Goal: Complete application form

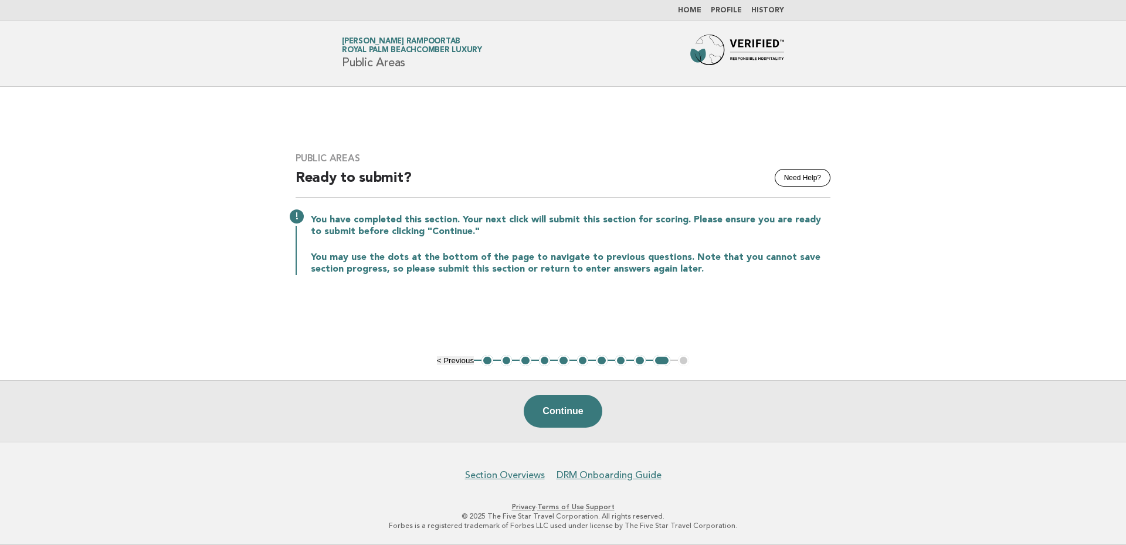
click at [489, 359] on button "1" at bounding box center [488, 361] width 12 height 12
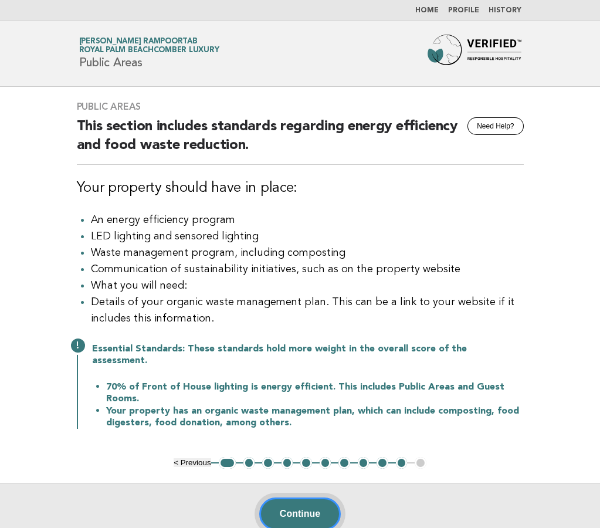
click at [289, 504] on button "Continue" at bounding box center [300, 513] width 82 height 33
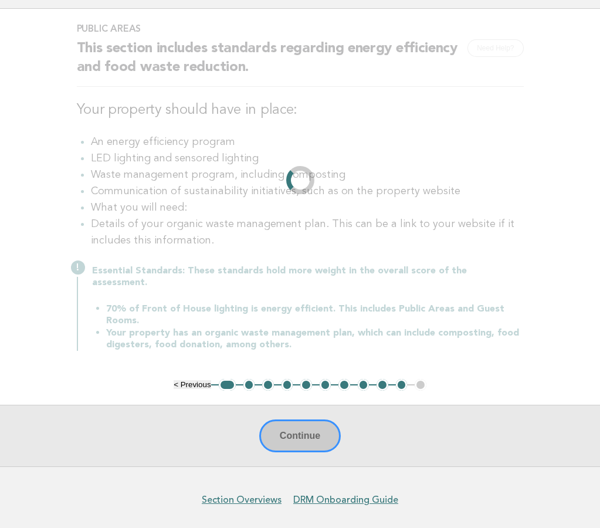
scroll to position [111, 0]
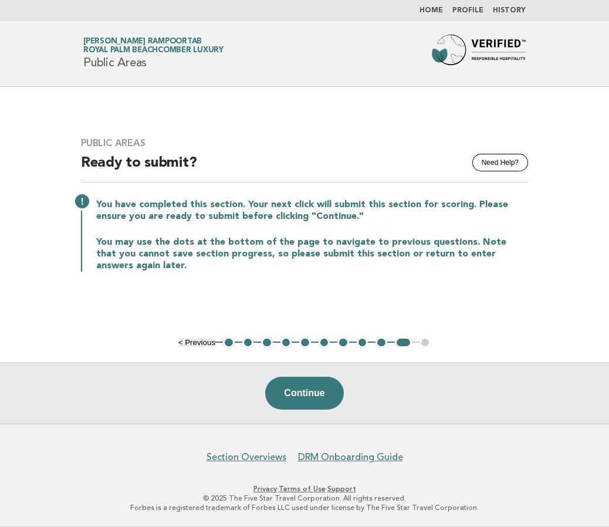
click at [231, 342] on button "1" at bounding box center [229, 343] width 12 height 12
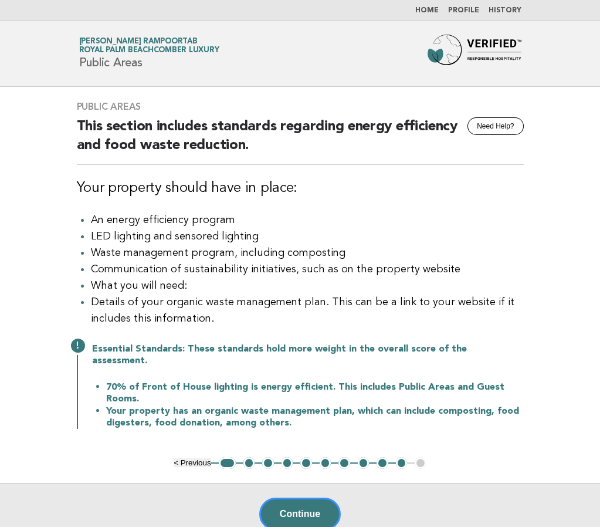
scroll to position [112, 0]
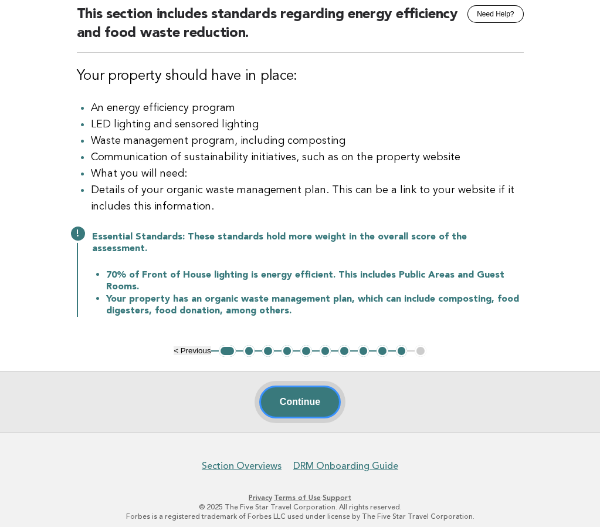
click at [284, 387] on button "Continue" at bounding box center [300, 401] width 82 height 33
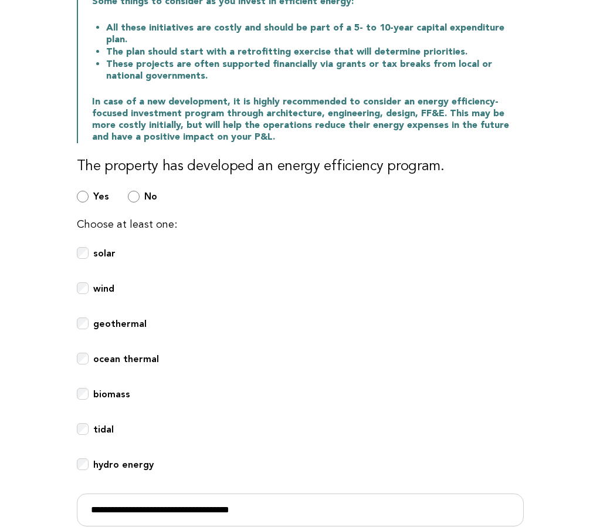
scroll to position [217, 0]
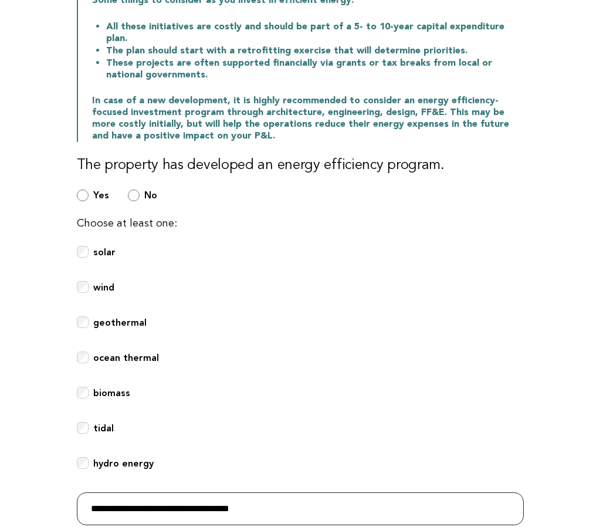
click at [134, 492] on input "**********" at bounding box center [300, 508] width 447 height 33
click at [318, 496] on input "**********" at bounding box center [300, 508] width 447 height 33
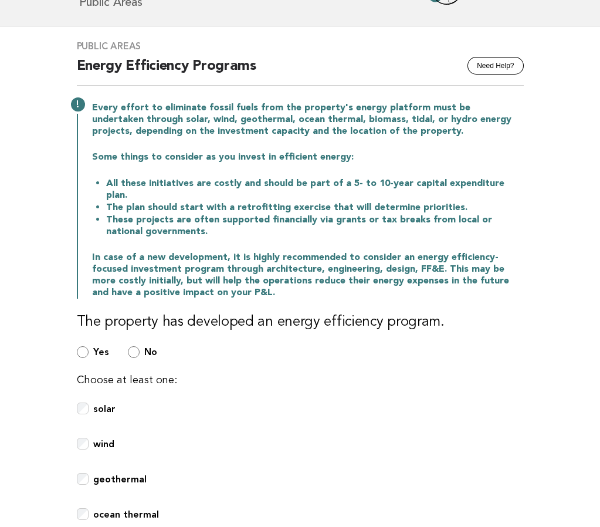
scroll to position [256, 0]
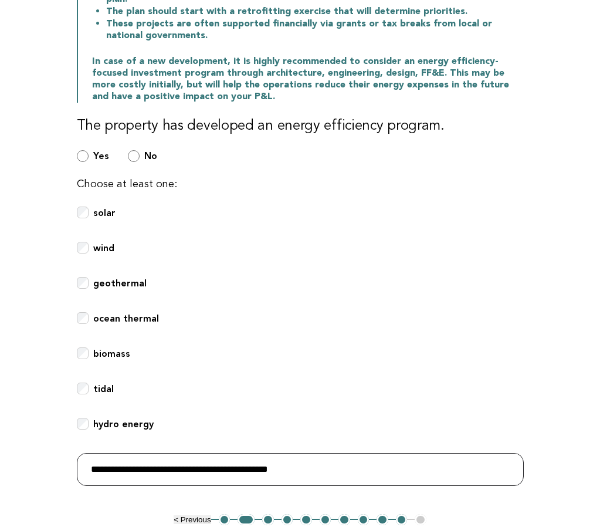
drag, startPoint x: 181, startPoint y: 455, endPoint x: 153, endPoint y: 454, distance: 28.2
click at [153, 454] on input "**********" at bounding box center [300, 469] width 447 height 33
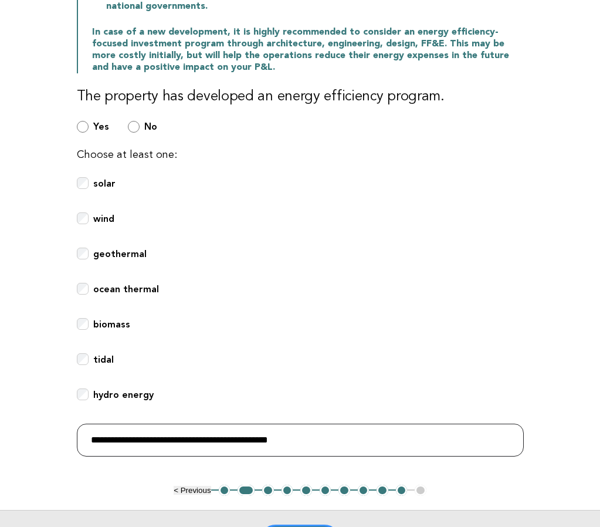
scroll to position [290, 0]
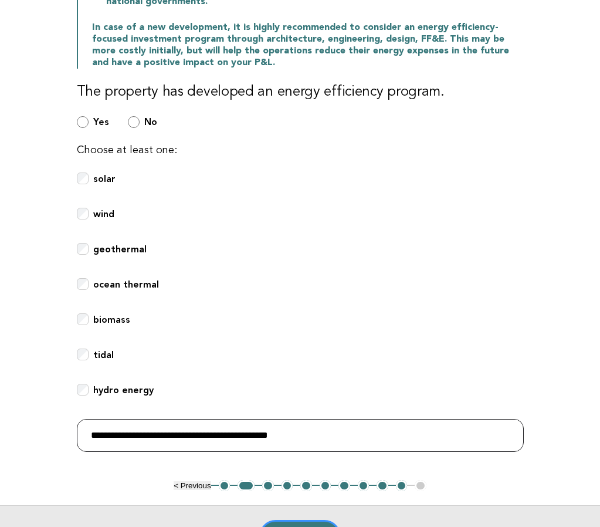
drag, startPoint x: 323, startPoint y: 420, endPoint x: 51, endPoint y: 412, distance: 271.7
click at [51, 412] on main "Public Areas Need Help? Energy Efficiency Programs Every effort to eliminate fo…" at bounding box center [300, 181] width 600 height 770
type input "**********"
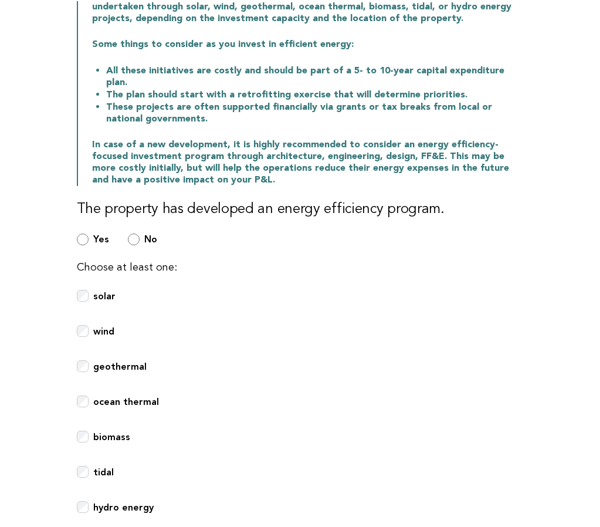
scroll to position [16, 0]
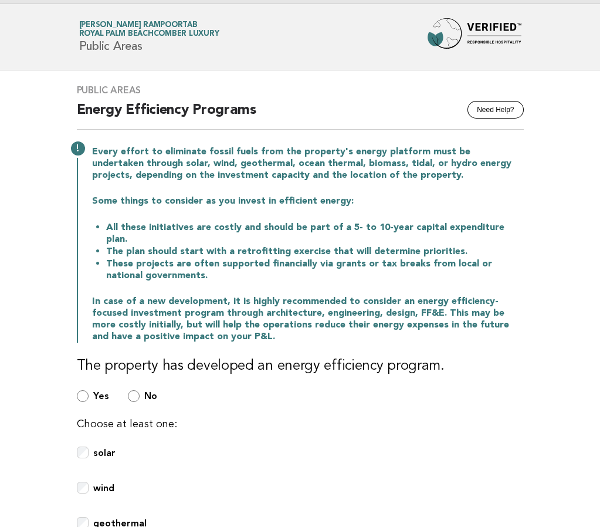
click at [307, 402] on div "Public Areas Need Help? Energy Efficiency Programs Every effort to eliminate fo…" at bounding box center [300, 411] width 475 height 683
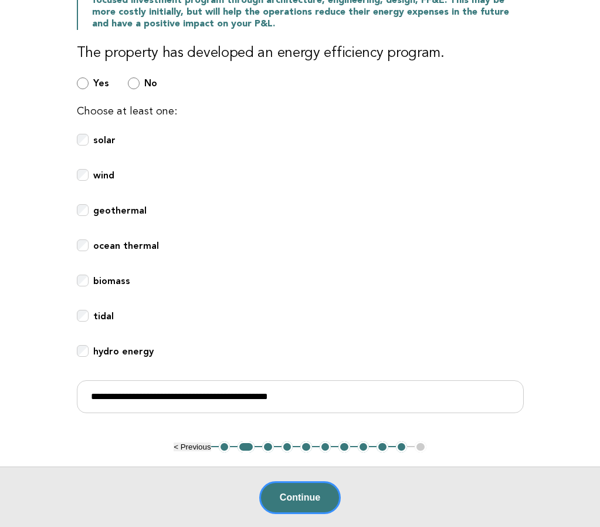
scroll to position [368, 0]
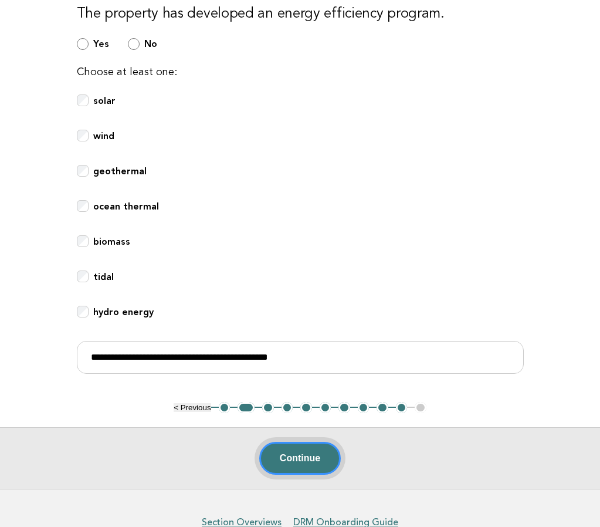
click at [283, 442] on button "Continue" at bounding box center [300, 458] width 82 height 33
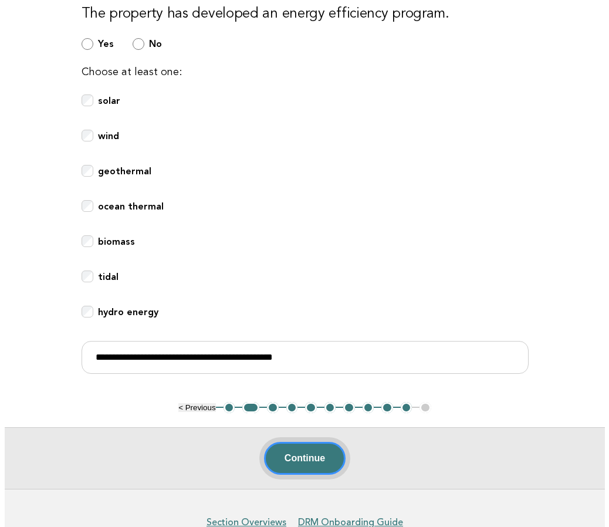
scroll to position [0, 0]
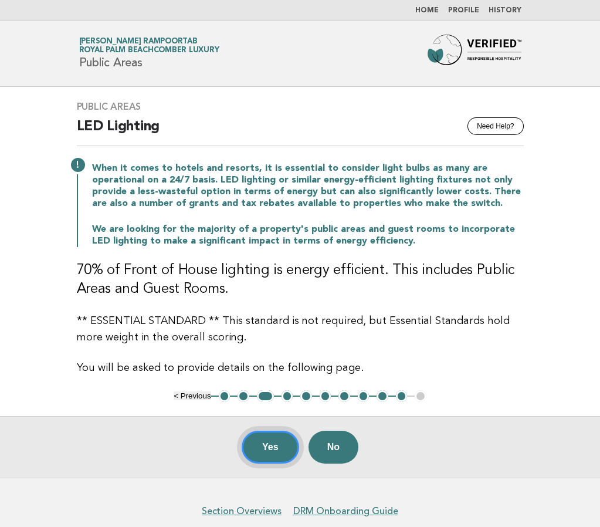
click at [276, 442] on button "Yes" at bounding box center [270, 447] width 57 height 33
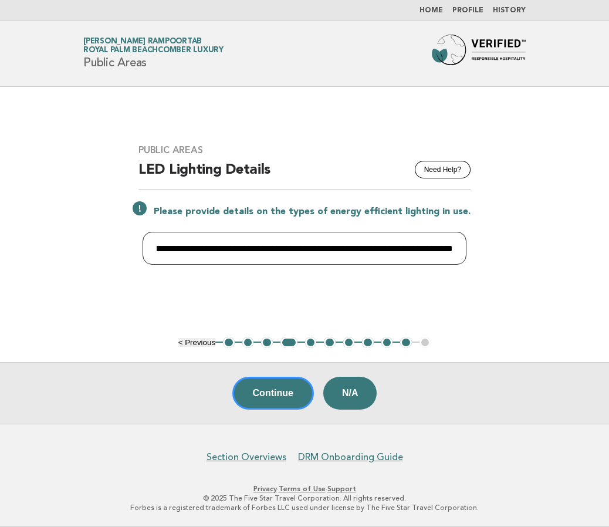
drag, startPoint x: 152, startPoint y: 247, endPoint x: 619, endPoint y: 240, distance: 467.5
click at [608, 240] on html "**********" at bounding box center [304, 263] width 609 height 527
paste input "text"
type input "**********"
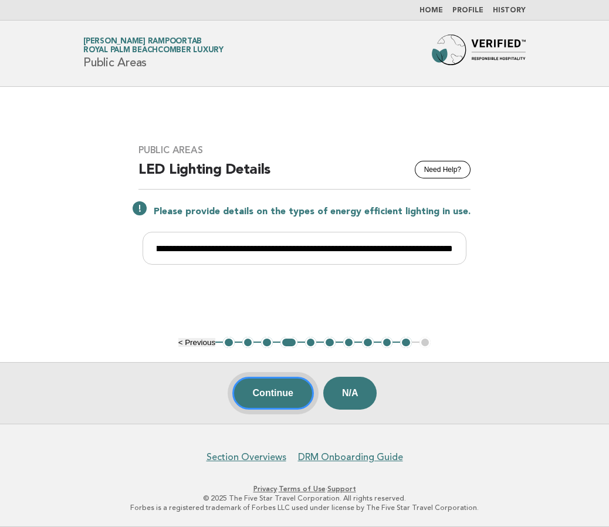
click at [283, 390] on button "Continue" at bounding box center [273, 393] width 82 height 33
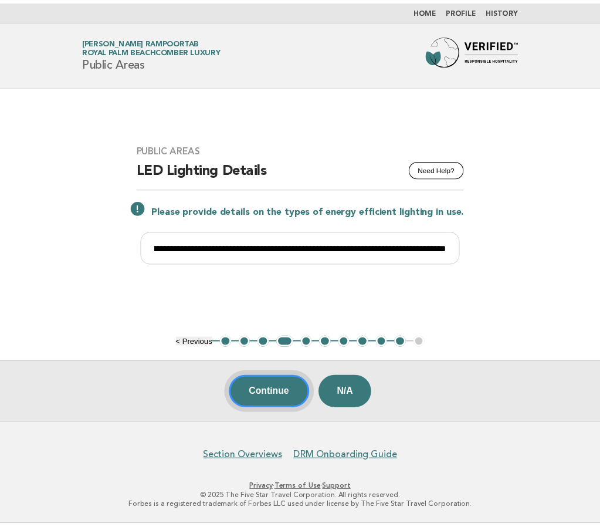
scroll to position [0, 0]
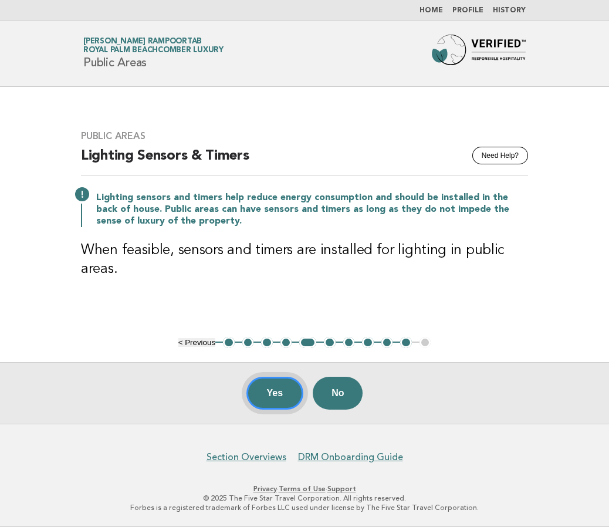
click at [280, 385] on button "Yes" at bounding box center [274, 393] width 57 height 33
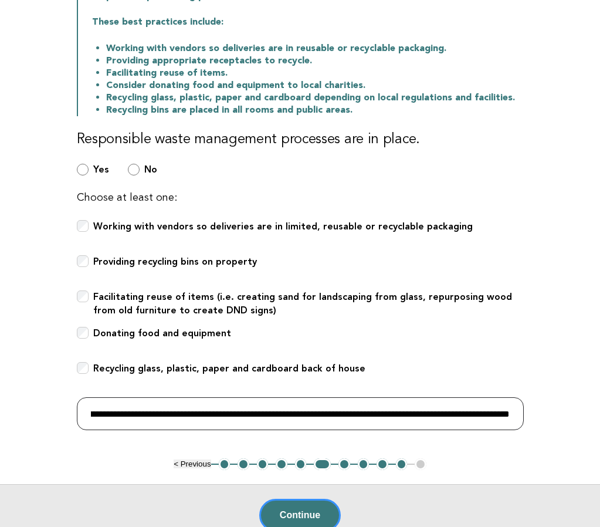
scroll to position [0, 3145]
drag, startPoint x: 338, startPoint y: 412, endPoint x: 663, endPoint y: 405, distance: 325.0
click at [600, 405] on html "Home Profile History Forbes Travel Guide Radhika Vanisri Rampoortab Royal Palm …" at bounding box center [300, 227] width 600 height 844
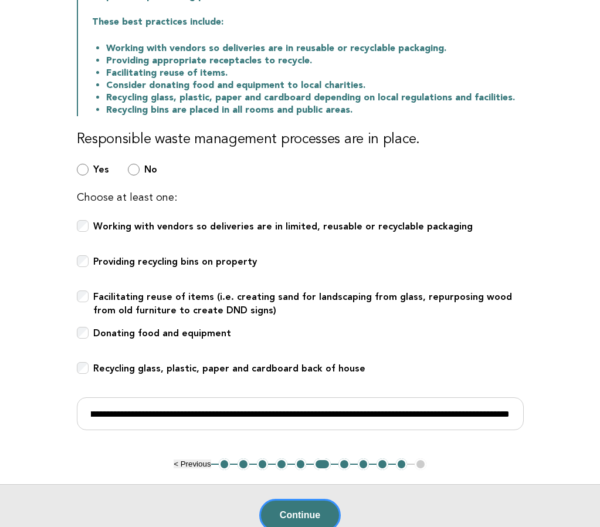
scroll to position [0, 0]
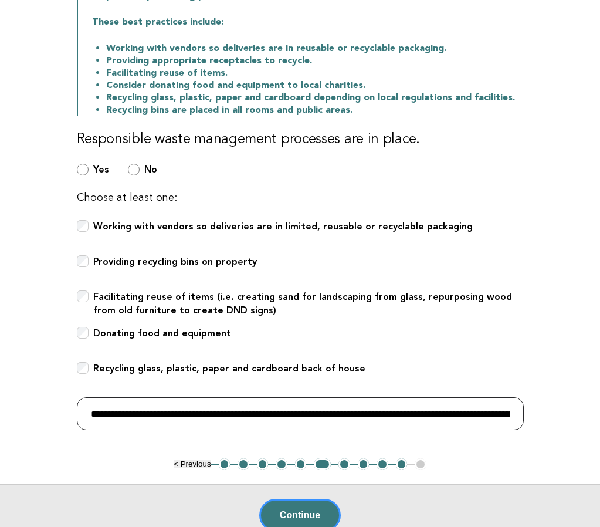
click at [466, 408] on input "**********" at bounding box center [300, 413] width 447 height 33
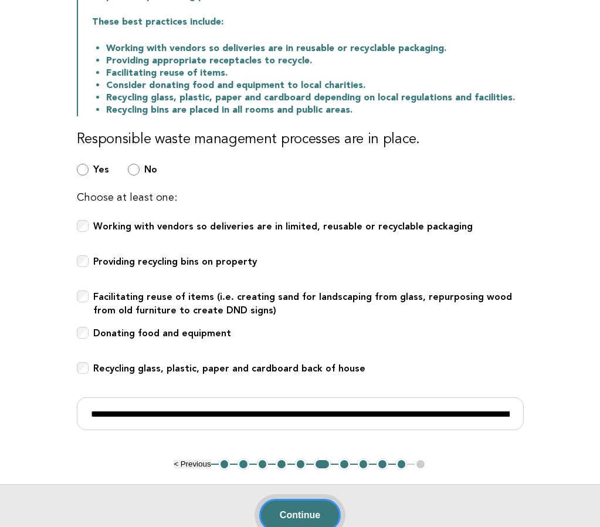
click at [284, 508] on button "Continue" at bounding box center [300, 515] width 82 height 33
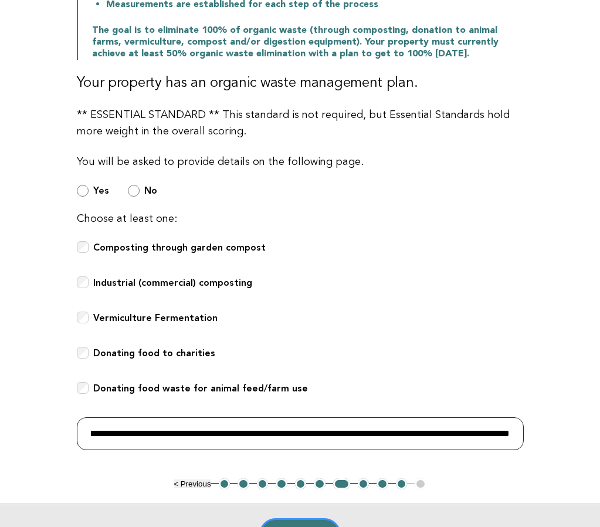
scroll to position [0, 1037]
drag, startPoint x: 358, startPoint y: 435, endPoint x: 537, endPoint y: 433, distance: 178.9
click at [537, 433] on div "Public Areas Need Help? Organic Waste Management There are many things to consi…" at bounding box center [300, 106] width 475 height 743
click at [455, 437] on input "**********" at bounding box center [300, 433] width 447 height 33
drag, startPoint x: 292, startPoint y: 435, endPoint x: 211, endPoint y: 430, distance: 81.1
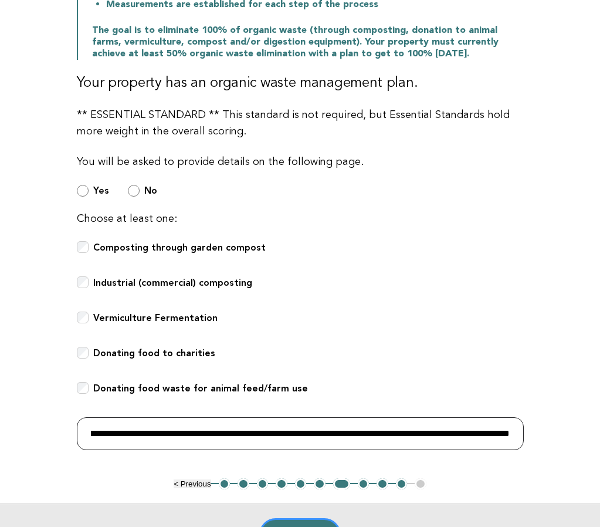
click at [211, 430] on input "**********" at bounding box center [300, 433] width 447 height 33
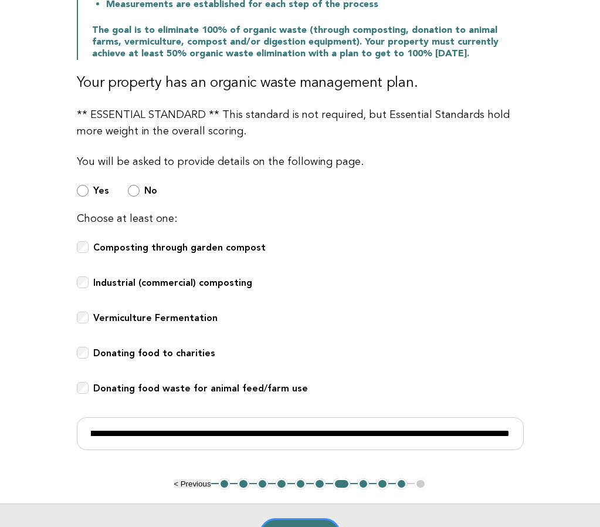
click at [391, 355] on div "Donating food to charities" at bounding box center [300, 360] width 447 height 26
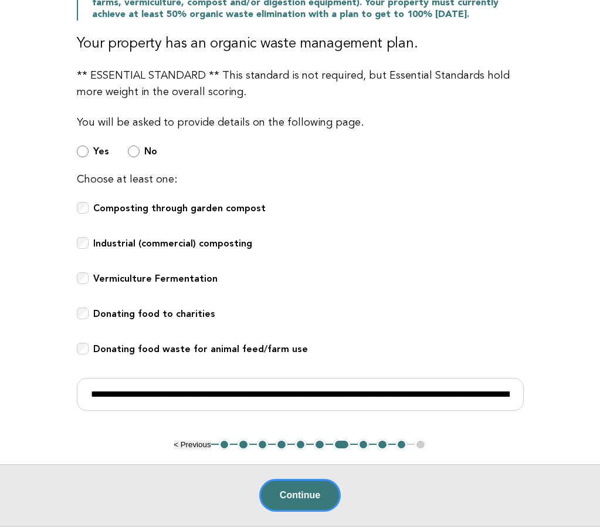
scroll to position [431, 0]
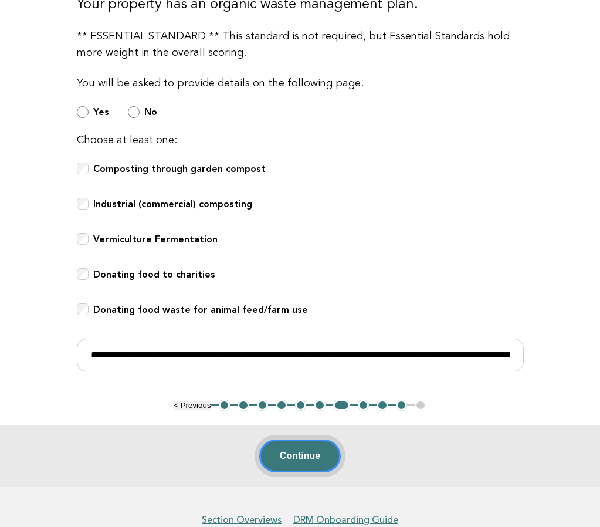
click at [318, 444] on button "Continue" at bounding box center [300, 455] width 82 height 33
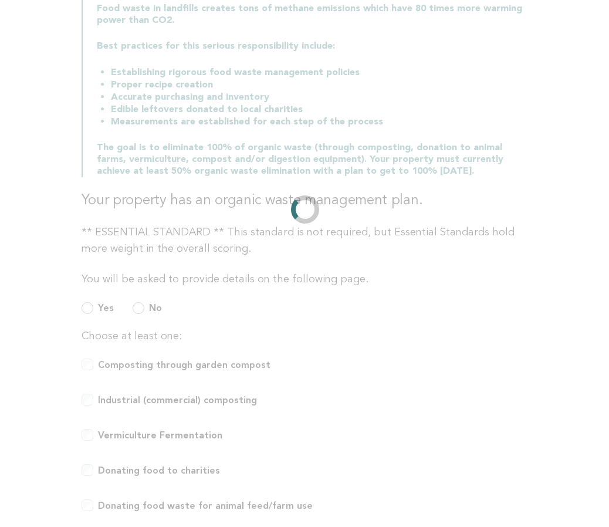
scroll to position [0, 0]
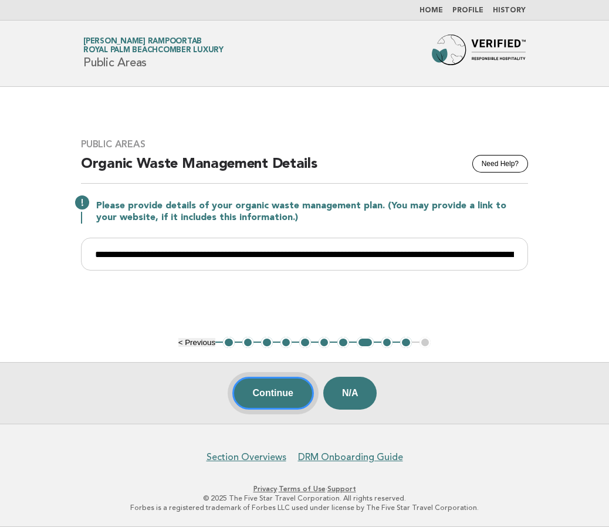
click at [269, 388] on button "Continue" at bounding box center [273, 393] width 82 height 33
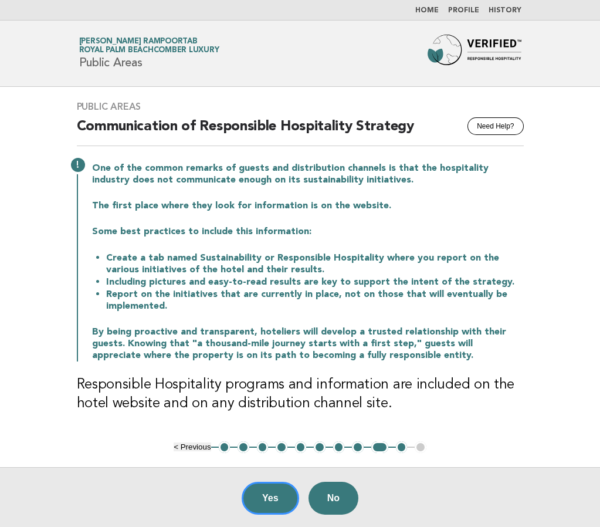
click at [358, 448] on button "8" at bounding box center [358, 447] width 12 height 12
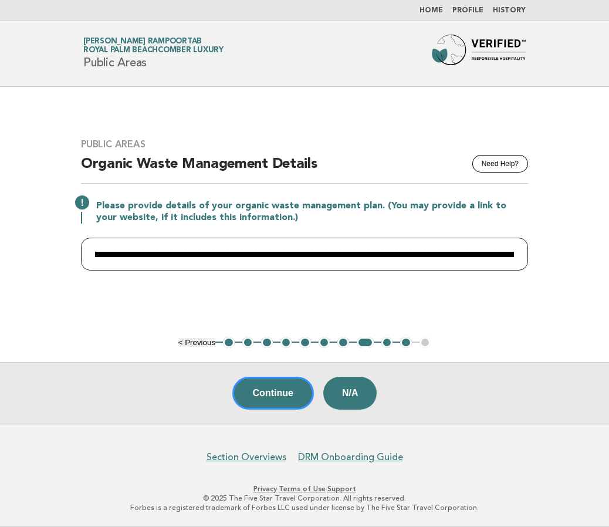
scroll to position [0, 3862]
drag, startPoint x: 402, startPoint y: 253, endPoint x: 791, endPoint y: 265, distance: 388.4
click at [608, 265] on html "Home Profile History Forbes Travel Guide Radhika Vanisri Rampoortab Royal Palm …" at bounding box center [304, 263] width 609 height 527
click at [165, 256] on input "**********" at bounding box center [304, 254] width 447 height 33
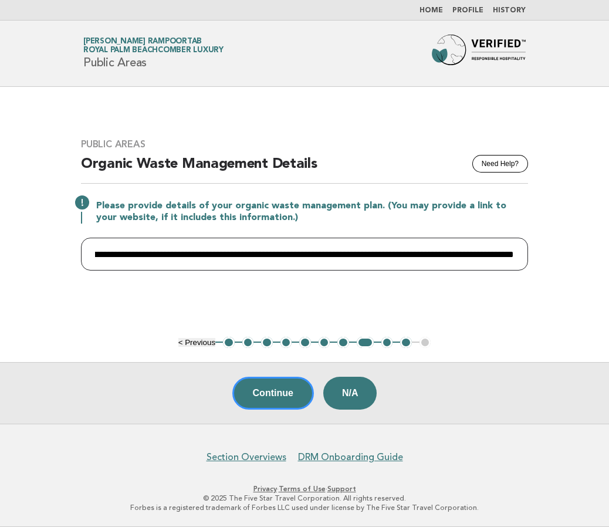
drag, startPoint x: 113, startPoint y: 257, endPoint x: 133, endPoint y: 252, distance: 20.1
click at [133, 252] on input "**********" at bounding box center [304, 254] width 447 height 33
click at [349, 258] on input "**********" at bounding box center [304, 254] width 447 height 33
drag, startPoint x: 314, startPoint y: 253, endPoint x: 589, endPoint y: 254, distance: 275.7
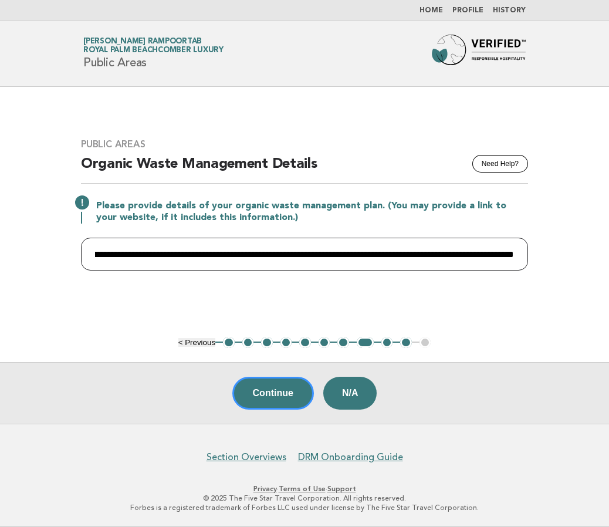
click at [589, 254] on main "Public Areas Need Help? Organic Waste Management Details Please provide details…" at bounding box center [304, 255] width 609 height 337
paste input "**********"
type input "**********"
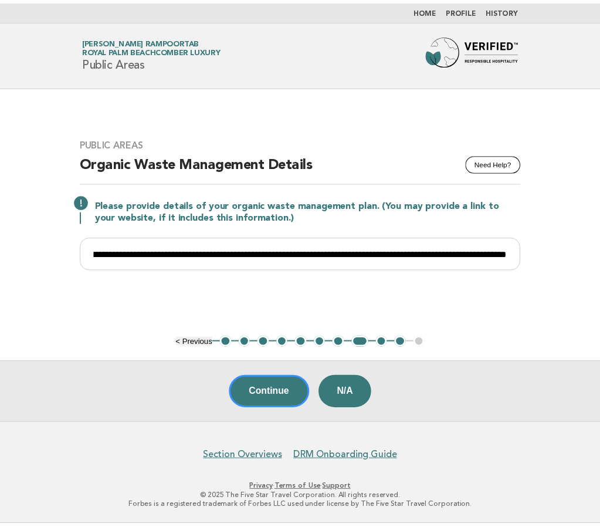
scroll to position [0, 0]
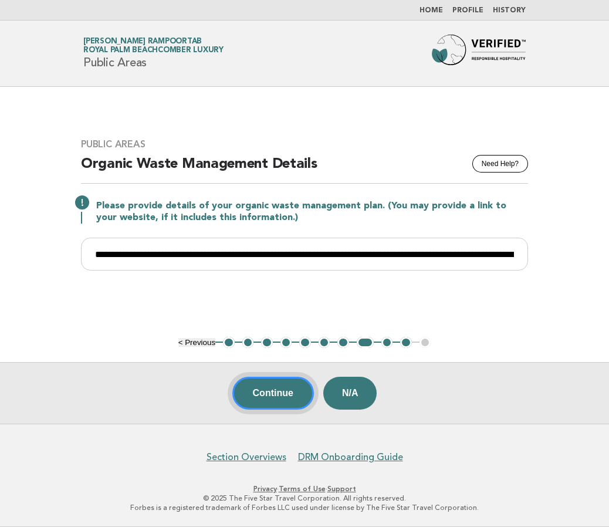
click at [266, 391] on button "Continue" at bounding box center [273, 393] width 82 height 33
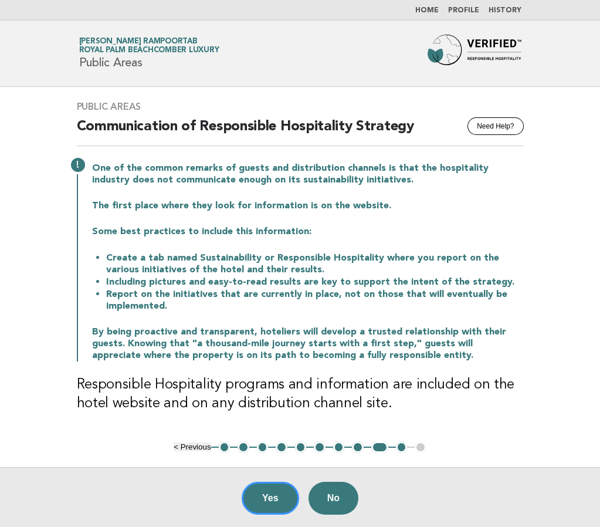
scroll to position [78, 0]
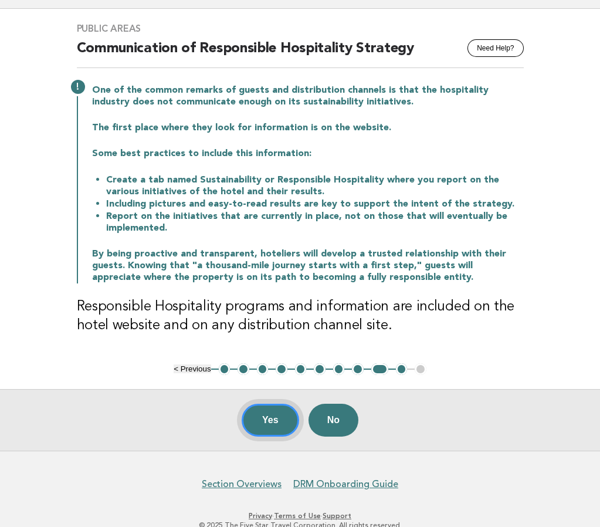
click at [256, 417] on button "Yes" at bounding box center [270, 420] width 57 height 33
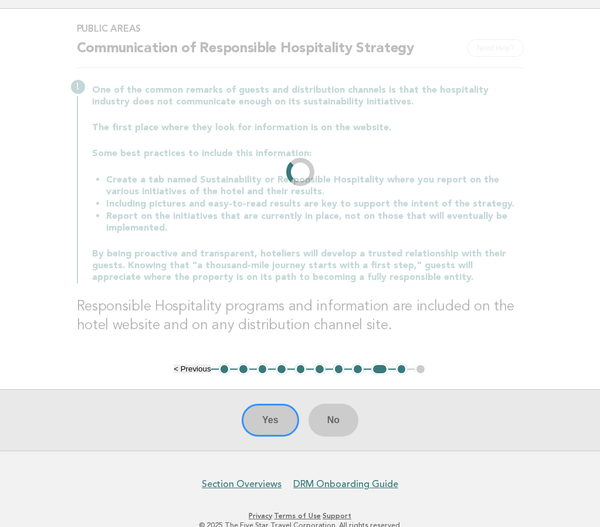
scroll to position [0, 0]
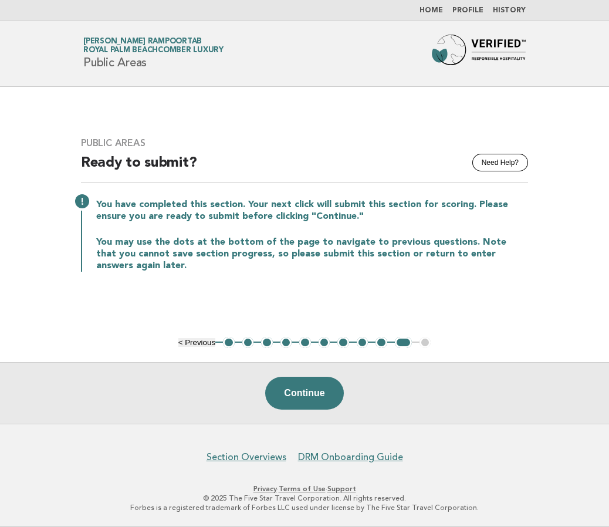
click at [381, 345] on button "9" at bounding box center [381, 343] width 12 height 12
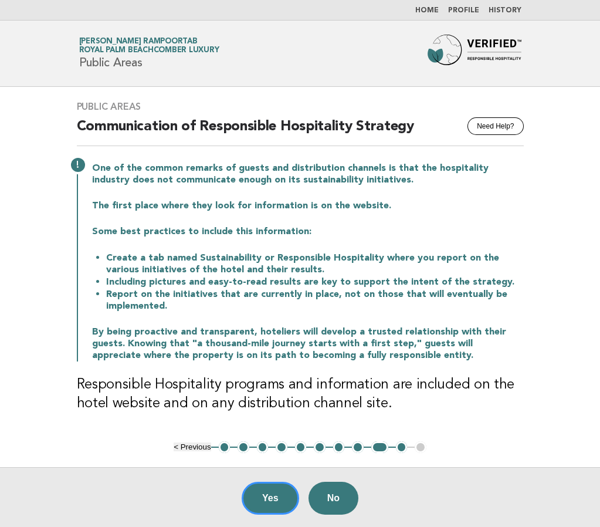
scroll to position [39, 0]
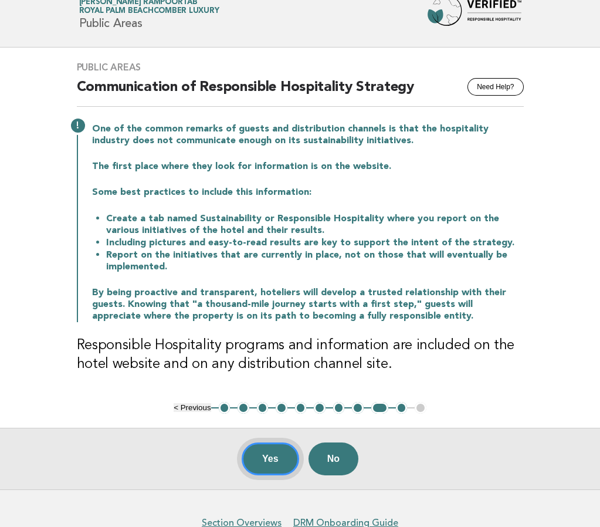
click at [272, 449] on button "Yes" at bounding box center [270, 458] width 57 height 33
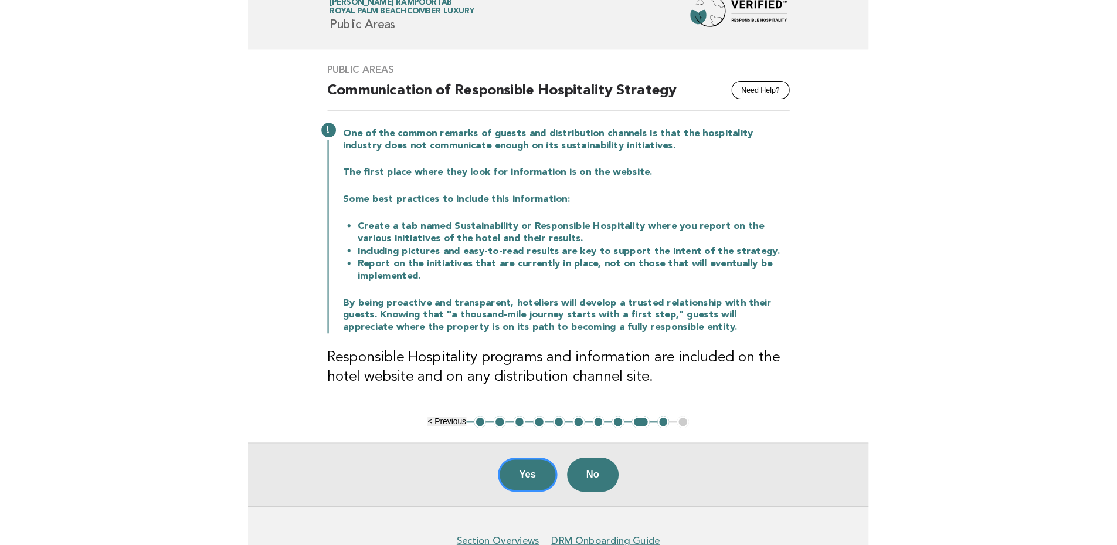
scroll to position [0, 0]
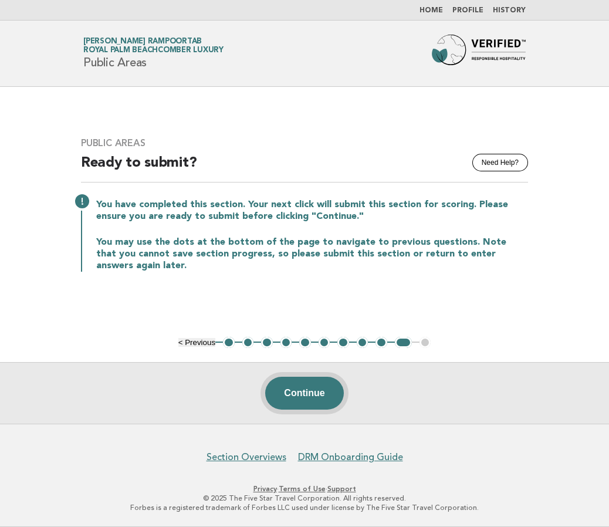
click at [323, 394] on button "Continue" at bounding box center [304, 393] width 78 height 33
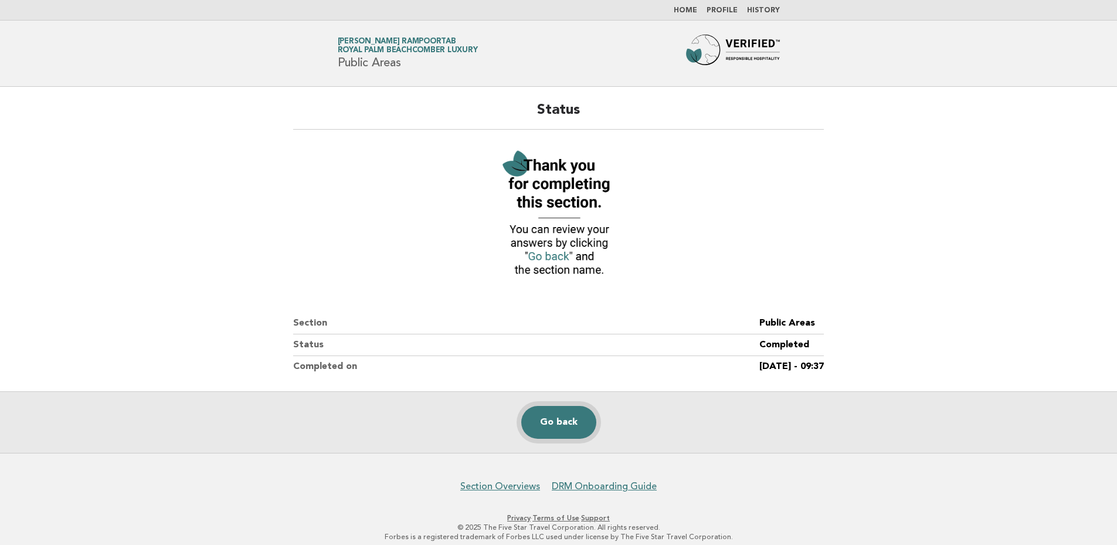
click at [564, 420] on link "Go back" at bounding box center [558, 422] width 75 height 33
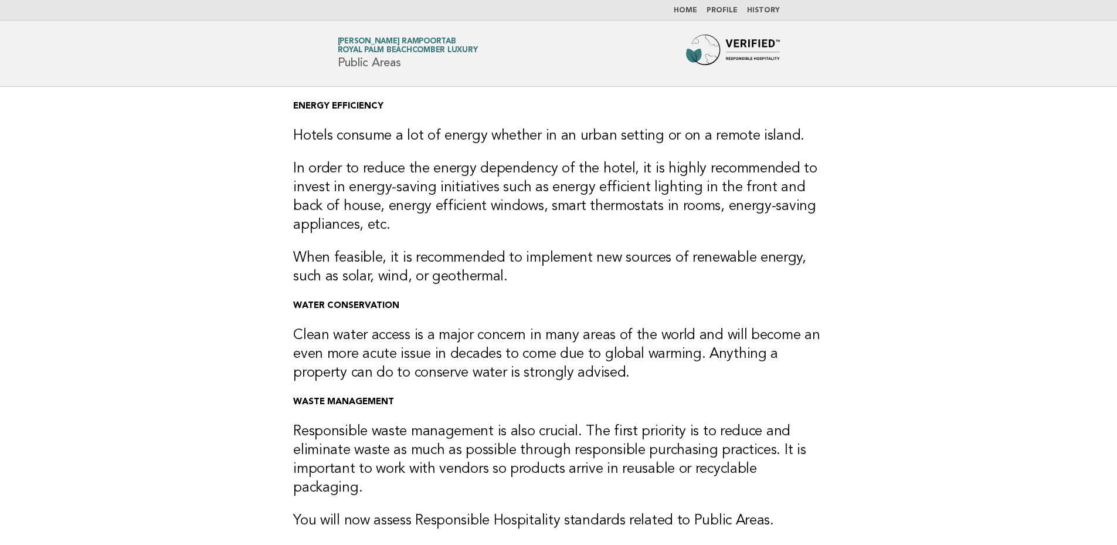
scroll to position [173, 0]
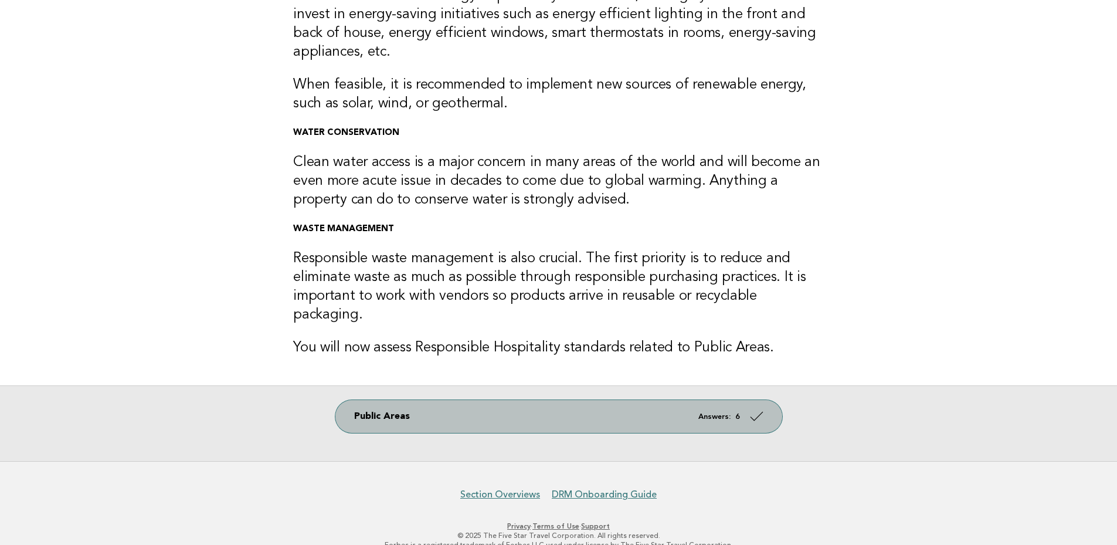
click at [618, 405] on link "Public Areas Answers: 6" at bounding box center [559, 416] width 447 height 33
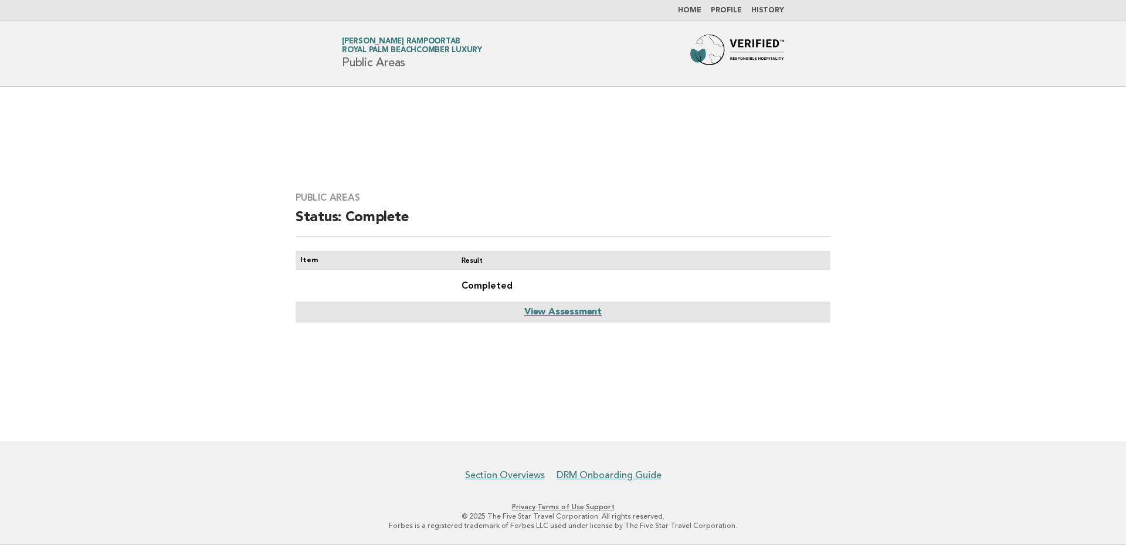
click at [584, 314] on link "View Assessment" at bounding box center [562, 311] width 77 height 9
click at [693, 8] on link "Home" at bounding box center [689, 10] width 23 height 7
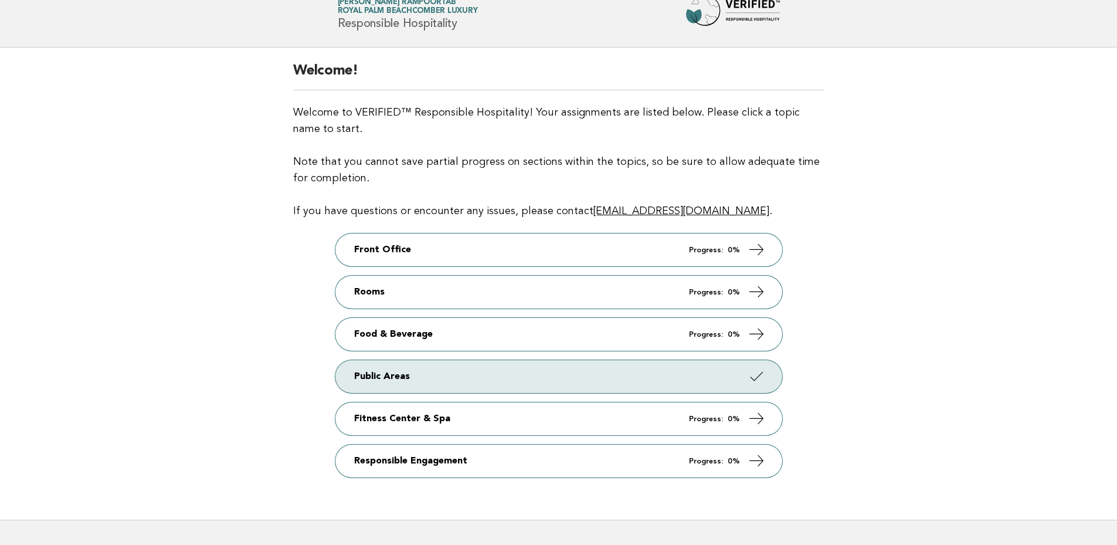
scroll to position [78, 0]
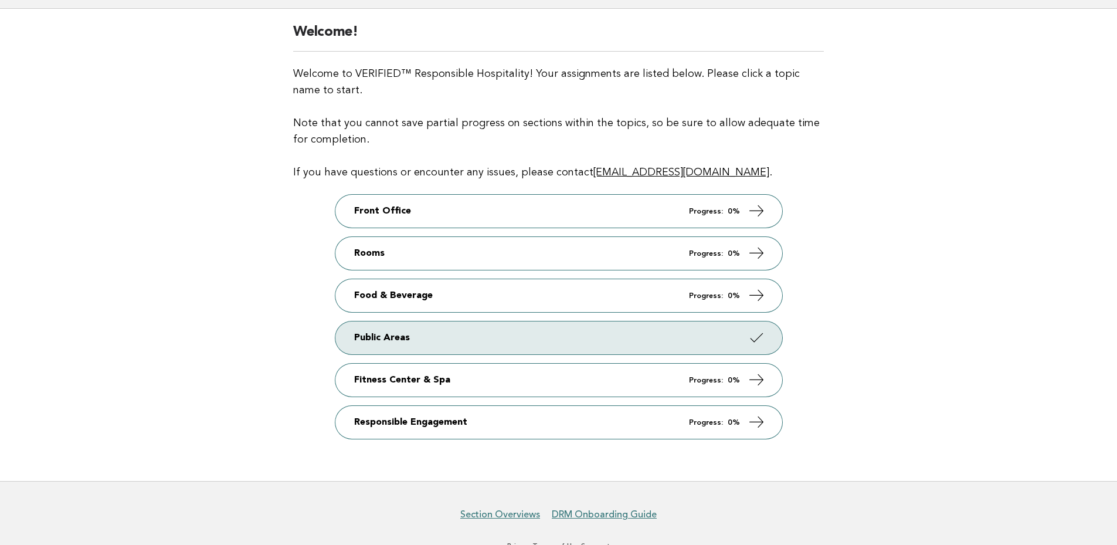
click at [1062, 304] on main "Welcome! Welcome to VERIFIED™ Responsible Hospitality! Your assignments are lis…" at bounding box center [558, 245] width 1117 height 472
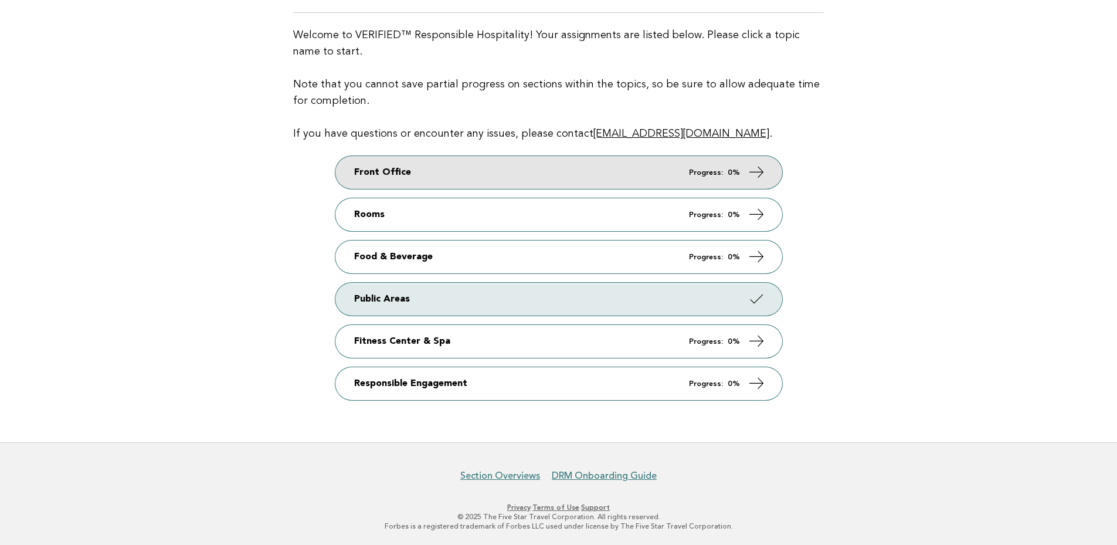
click at [698, 177] on link "Front Office Progress: 0%" at bounding box center [559, 172] width 447 height 33
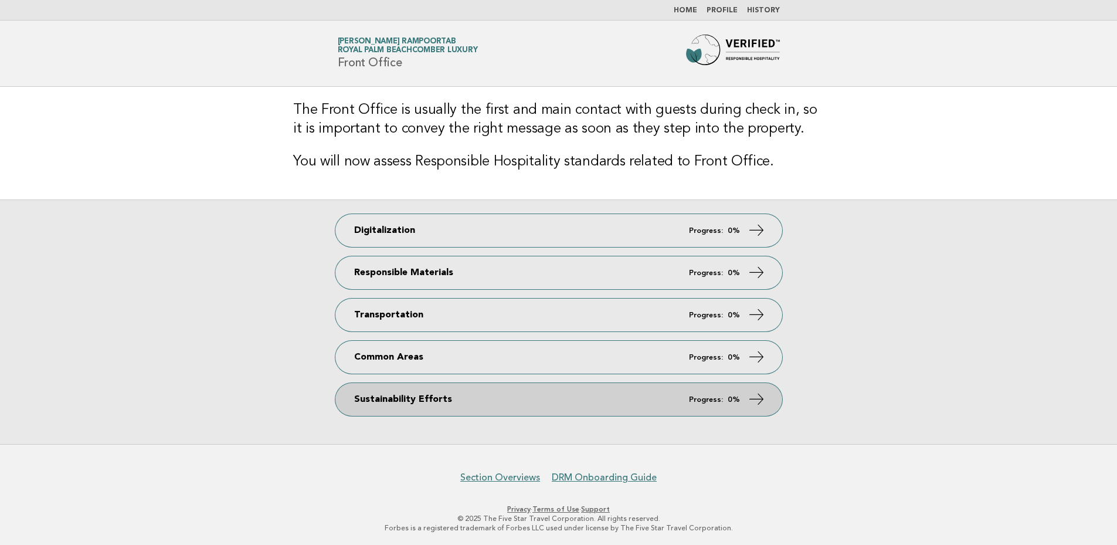
click at [524, 399] on link "Sustainability Efforts Progress: 0%" at bounding box center [559, 399] width 447 height 33
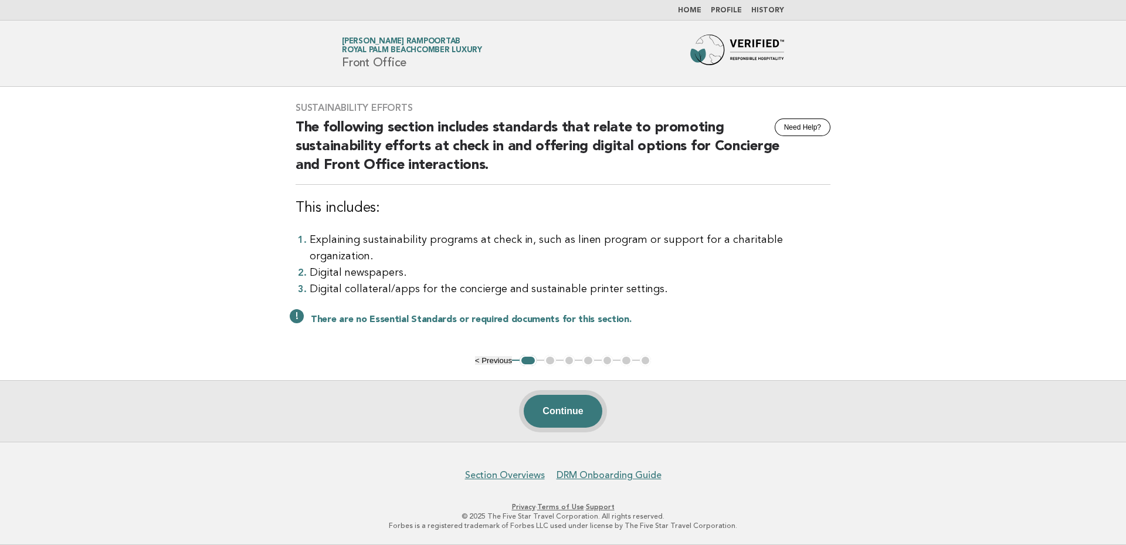
click at [546, 408] on button "Continue" at bounding box center [563, 411] width 78 height 33
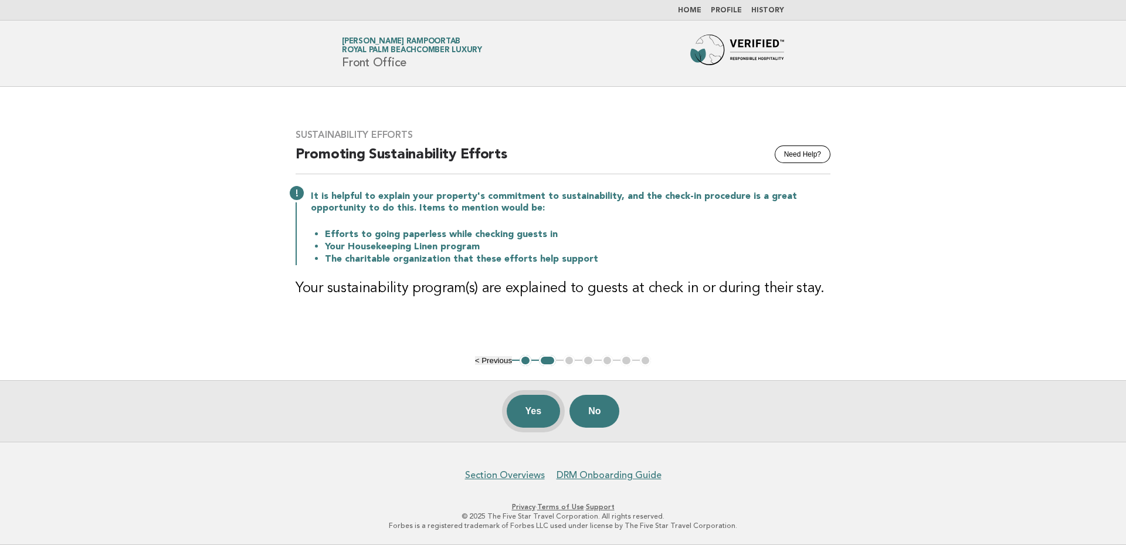
click at [529, 411] on button "Yes" at bounding box center [534, 411] width 54 height 33
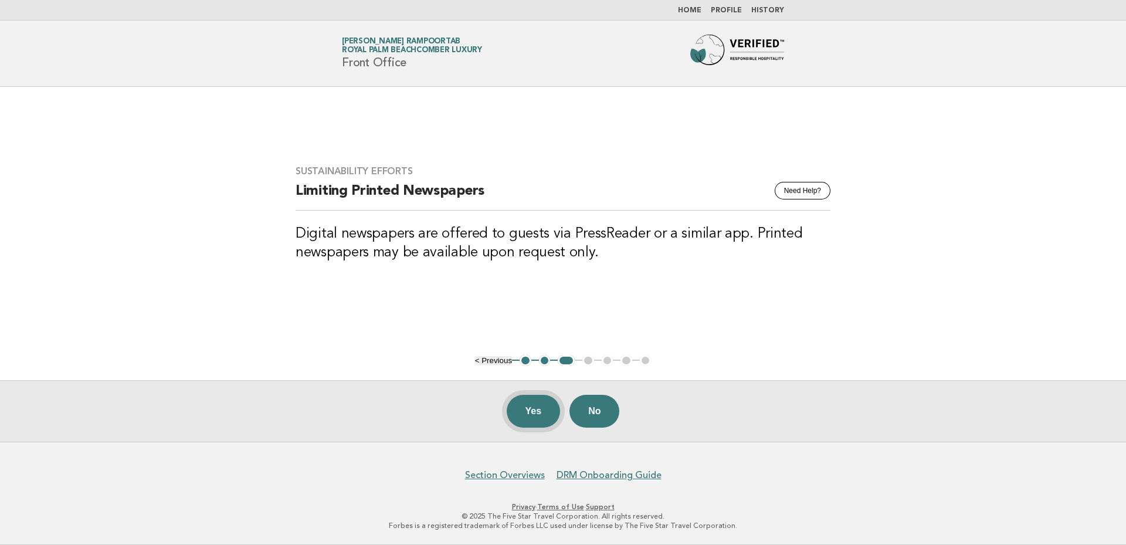
click at [526, 411] on button "Yes" at bounding box center [534, 411] width 54 height 33
click at [541, 416] on button "Yes" at bounding box center [534, 411] width 54 height 33
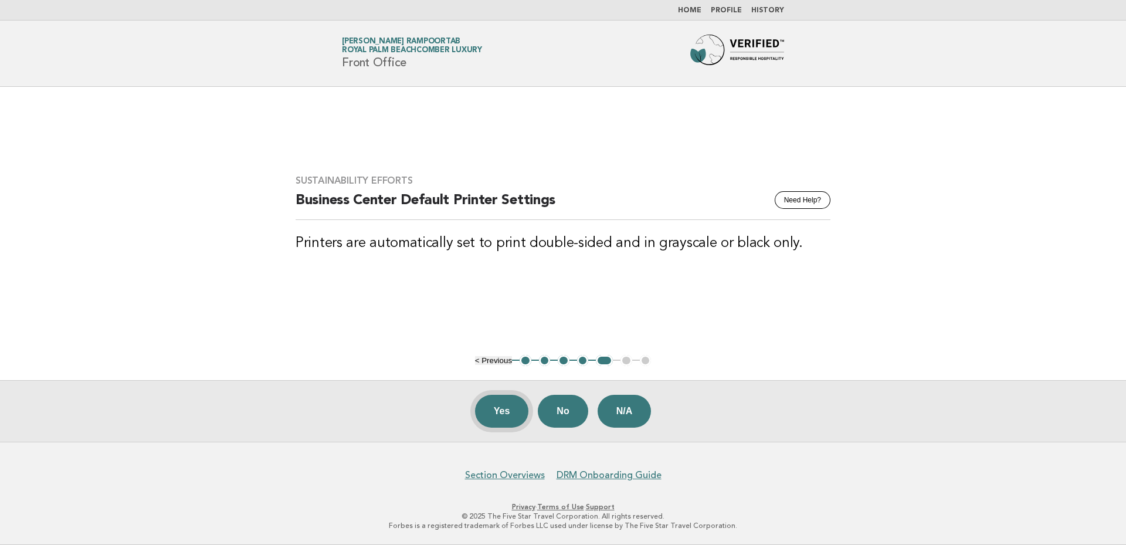
click at [502, 404] on button "Yes" at bounding box center [502, 411] width 54 height 33
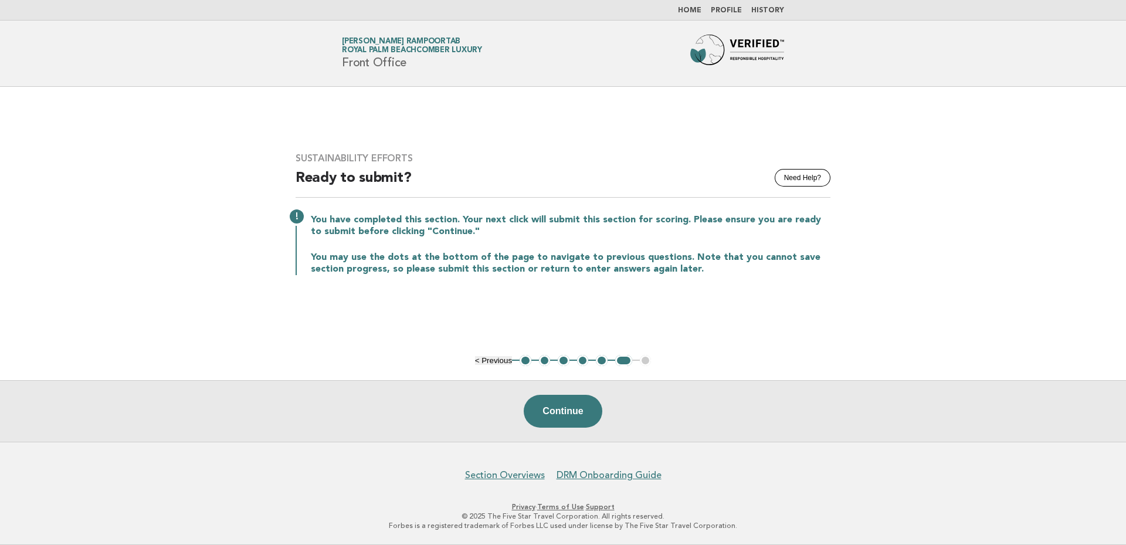
click at [601, 361] on button "5" at bounding box center [602, 361] width 12 height 12
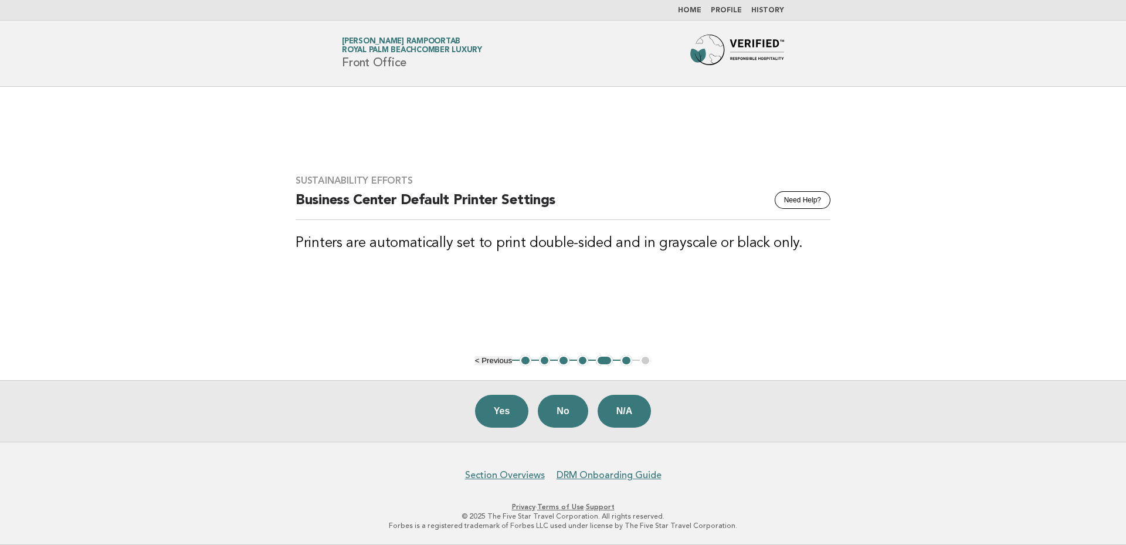
click at [584, 361] on button "4" at bounding box center [583, 361] width 12 height 12
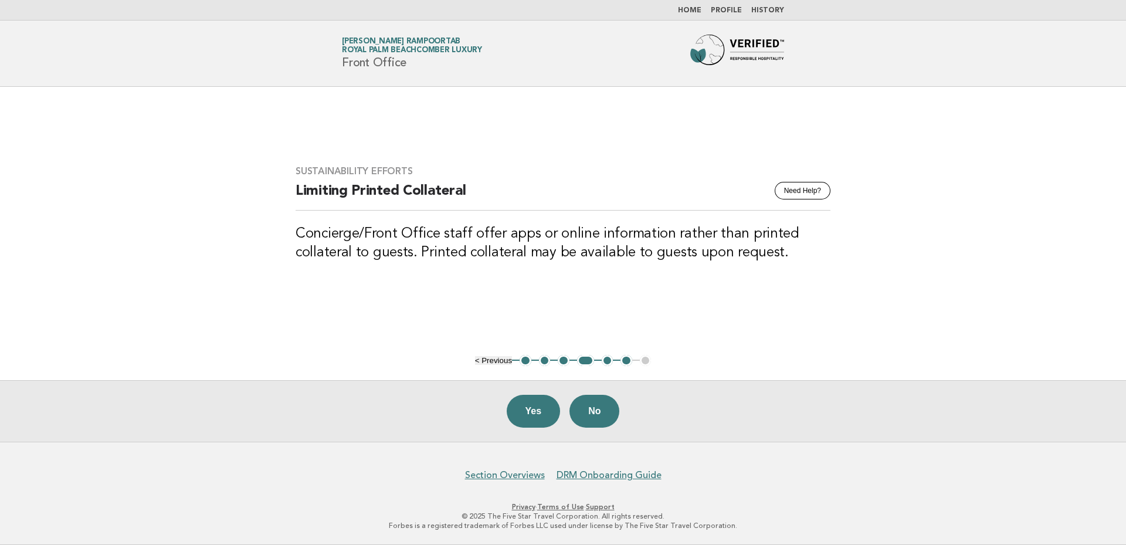
click at [524, 361] on button "1" at bounding box center [526, 361] width 12 height 12
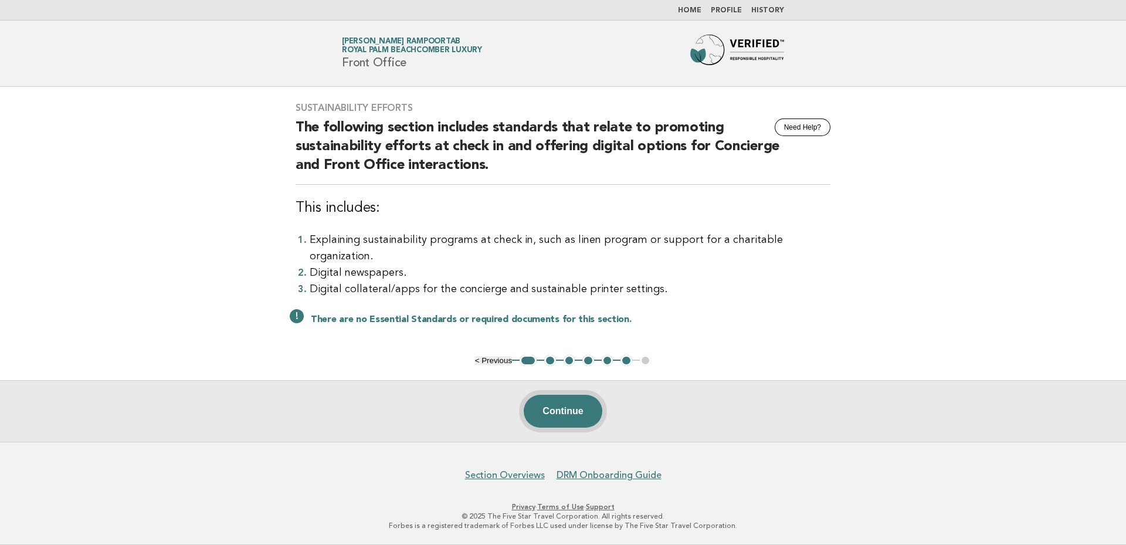
click at [559, 412] on button "Continue" at bounding box center [563, 411] width 78 height 33
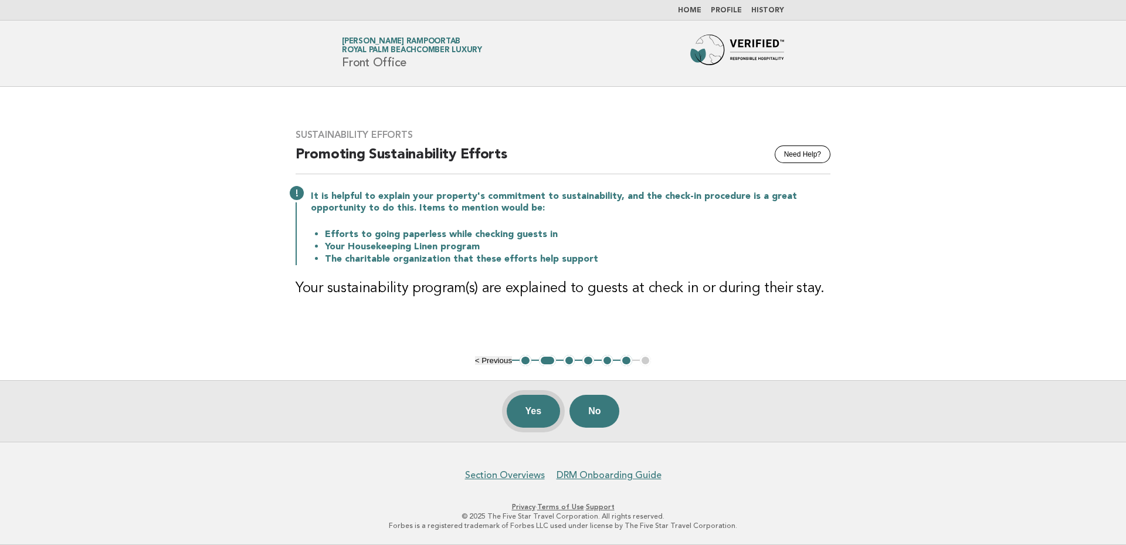
click at [537, 408] on button "Yes" at bounding box center [534, 411] width 54 height 33
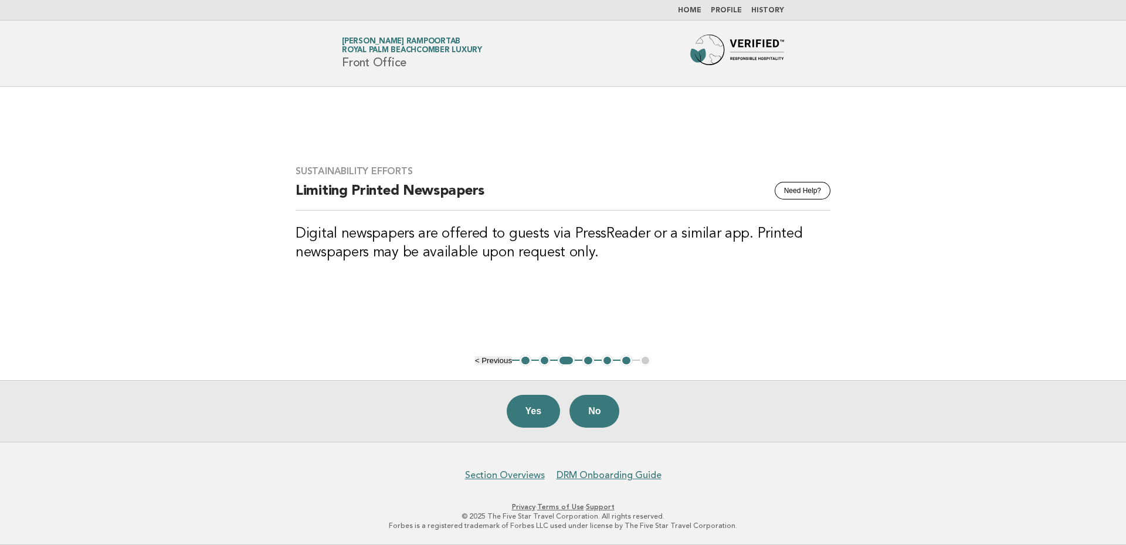
click at [537, 408] on button "Yes" at bounding box center [534, 411] width 54 height 33
drag, startPoint x: 646, startPoint y: 521, endPoint x: 520, endPoint y: 411, distance: 166.7
click at [520, 411] on button "Yes" at bounding box center [534, 411] width 54 height 33
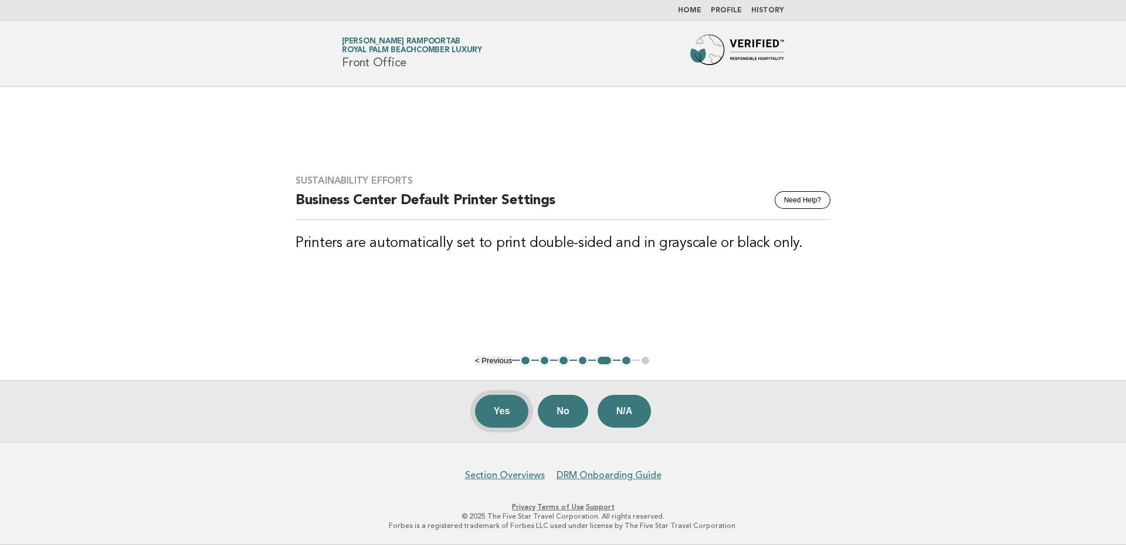
click at [501, 415] on button "Yes" at bounding box center [502, 411] width 54 height 33
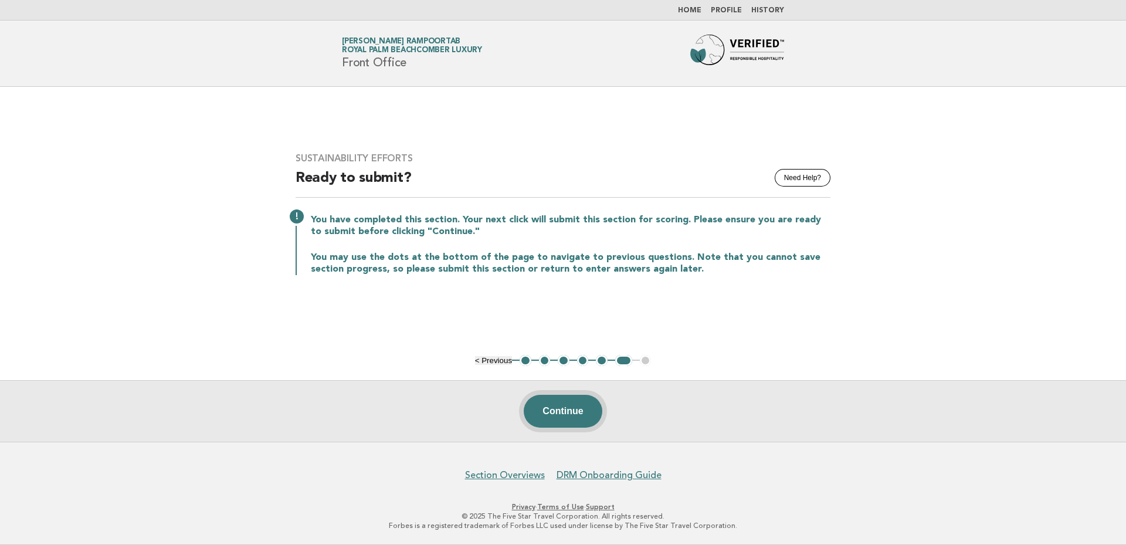
click at [578, 407] on button "Continue" at bounding box center [563, 411] width 78 height 33
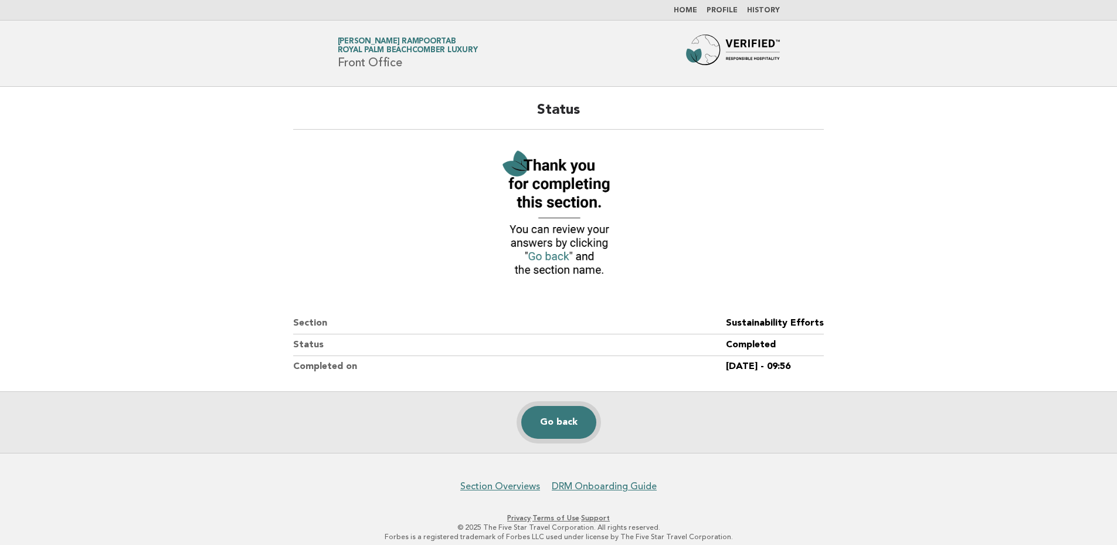
click at [555, 429] on link "Go back" at bounding box center [558, 422] width 75 height 33
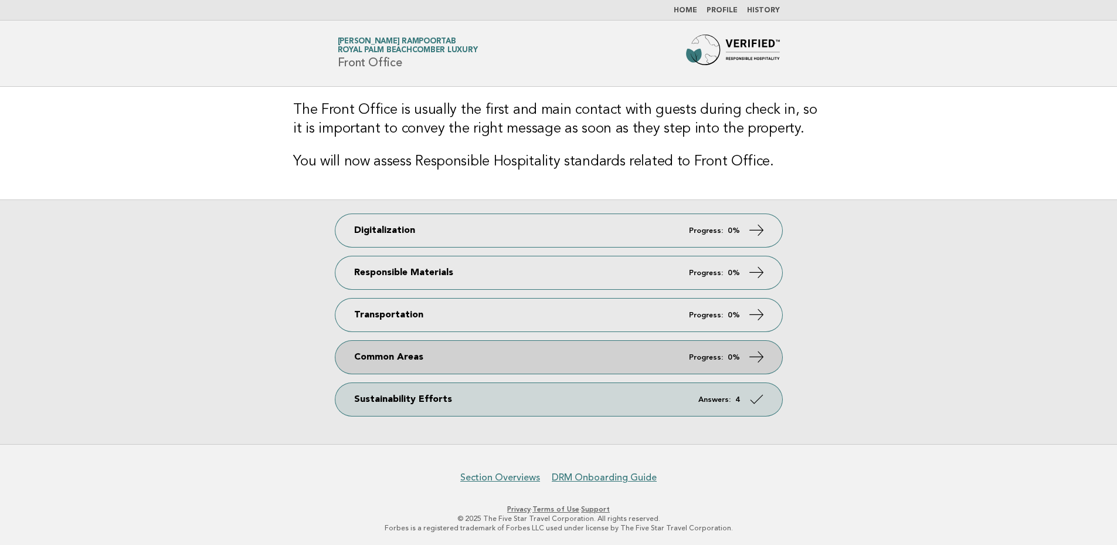
click at [705, 354] on em "Progress:" at bounding box center [706, 358] width 34 height 8
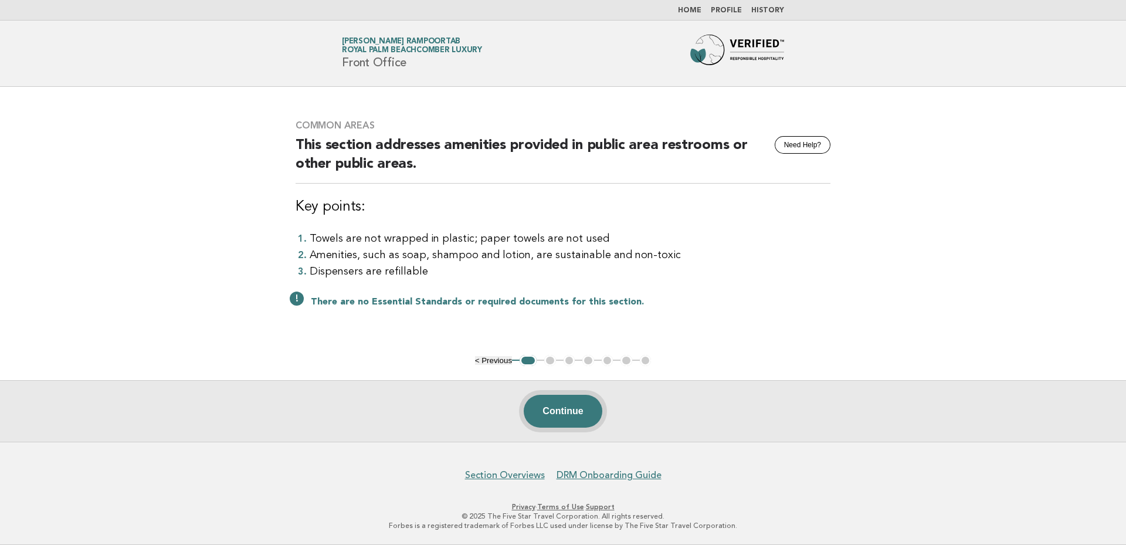
click at [554, 409] on button "Continue" at bounding box center [563, 411] width 78 height 33
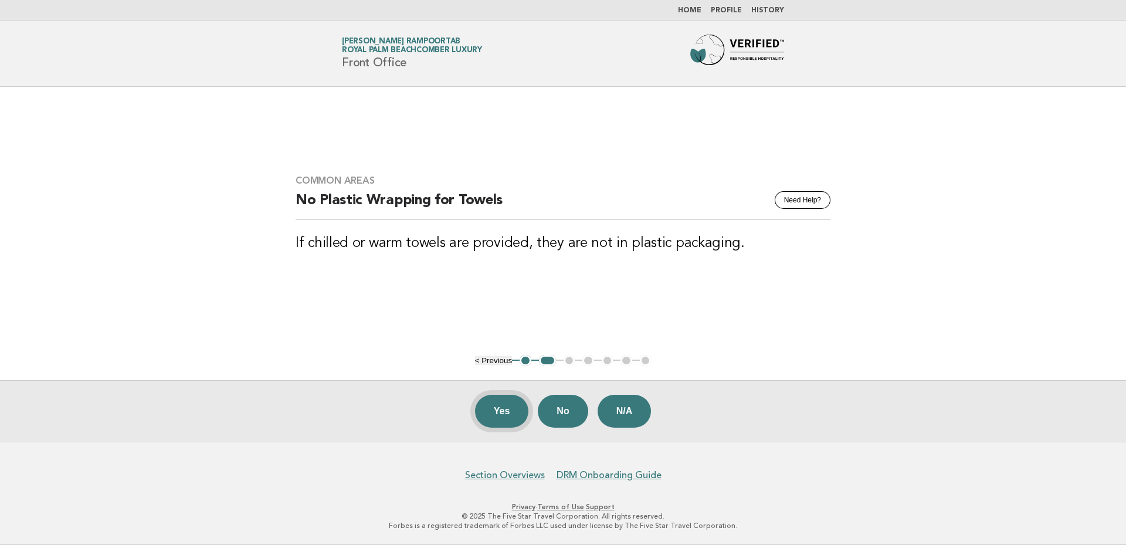
click at [500, 414] on button "Yes" at bounding box center [502, 411] width 54 height 33
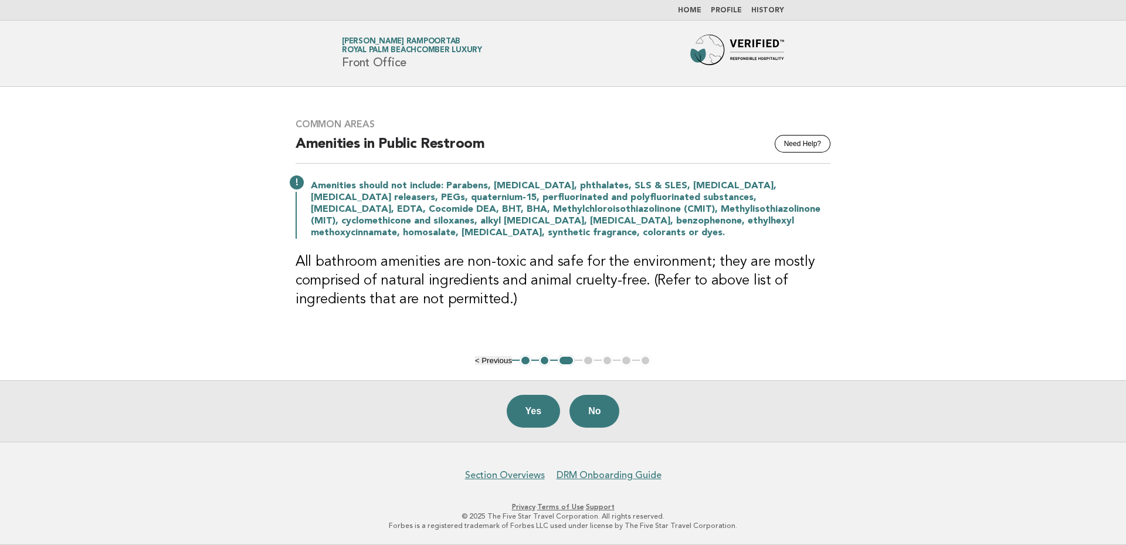
click at [841, 194] on div "Common Areas Need Help? Amenities in Public Restroom Amenities should not inclu…" at bounding box center [563, 220] width 563 height 233
click at [817, 144] on button "Need Help?" at bounding box center [803, 144] width 56 height 18
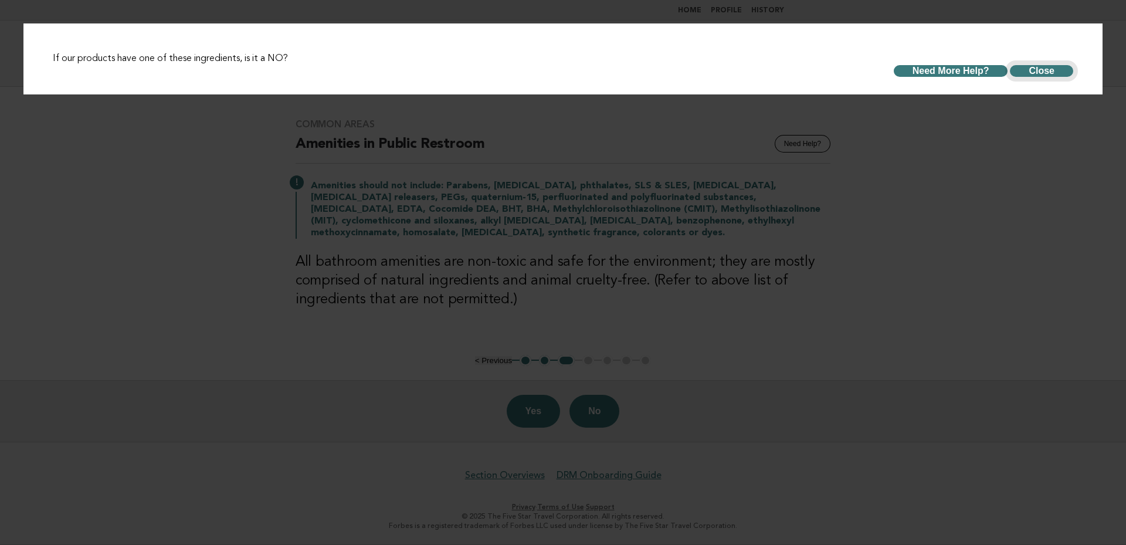
click at [1060, 66] on button "Close" at bounding box center [1041, 71] width 63 height 12
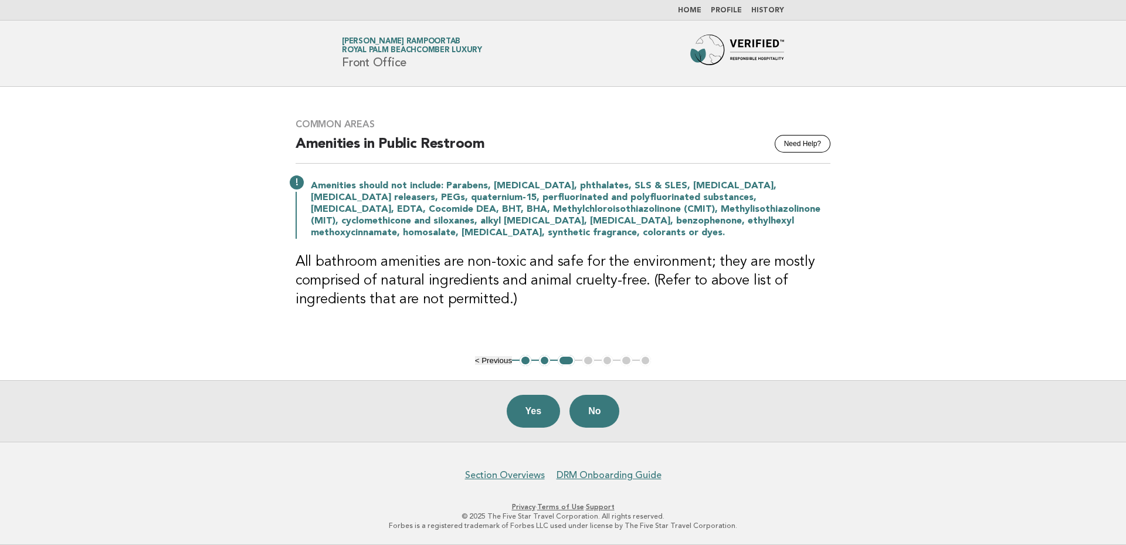
click at [507, 301] on h3 "All bathroom amenities are non-toxic and safe for the environment; they are mos…" at bounding box center [563, 281] width 535 height 56
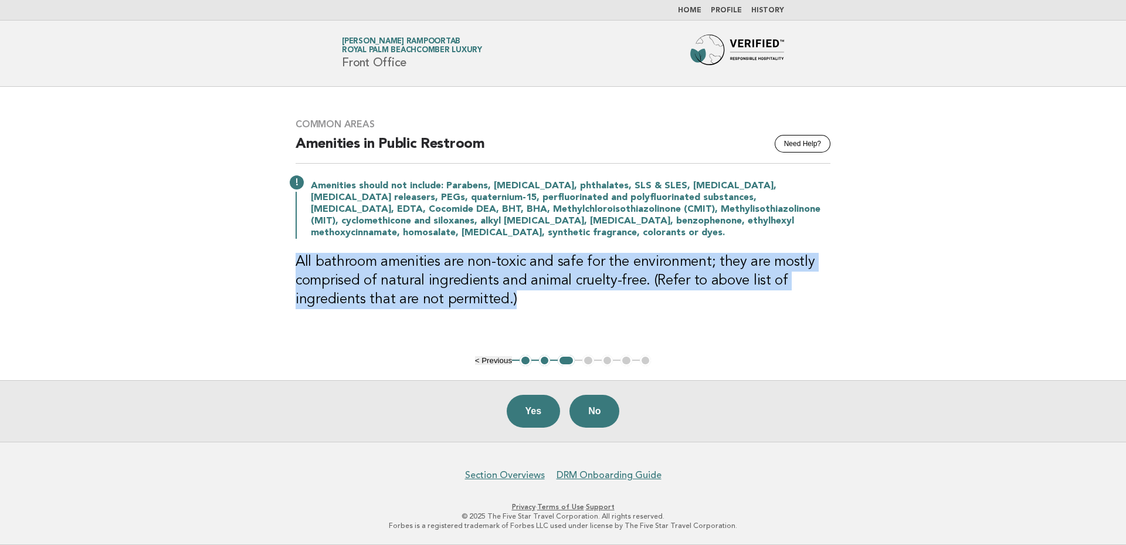
drag, startPoint x: 296, startPoint y: 263, endPoint x: 519, endPoint y: 301, distance: 225.4
click at [519, 301] on div "Common Areas Need Help? Amenities in Public Restroom Amenities should not inclu…" at bounding box center [563, 220] width 563 height 233
click at [628, 303] on h3 "All bathroom amenities are non-toxic and safe for the environment; they are mos…" at bounding box center [563, 281] width 535 height 56
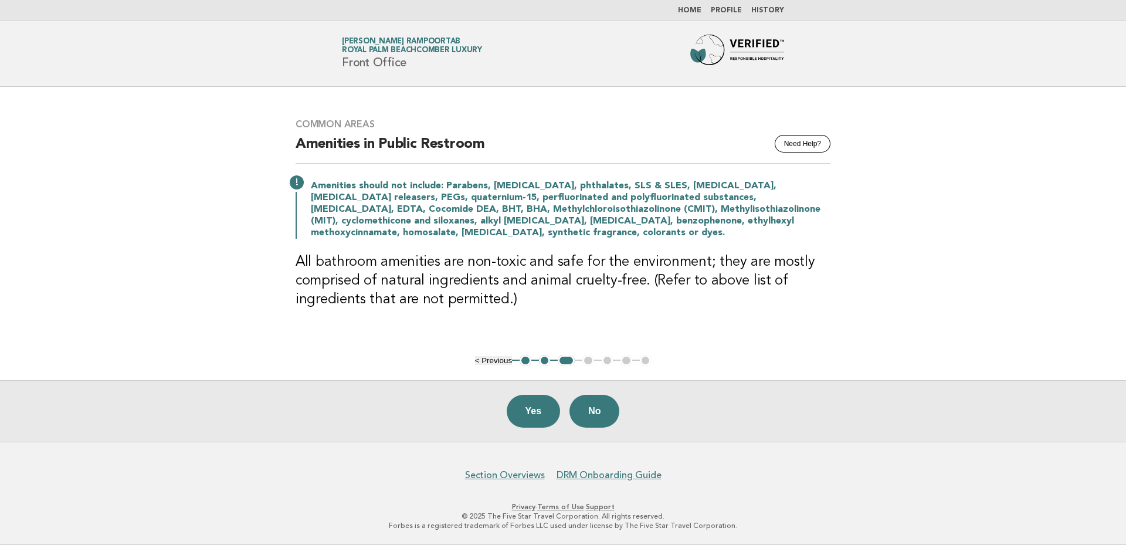
click at [824, 222] on p "Amenities should not include: Parabens, [MEDICAL_DATA], phthalates, SLS & SLES,…" at bounding box center [571, 209] width 520 height 59
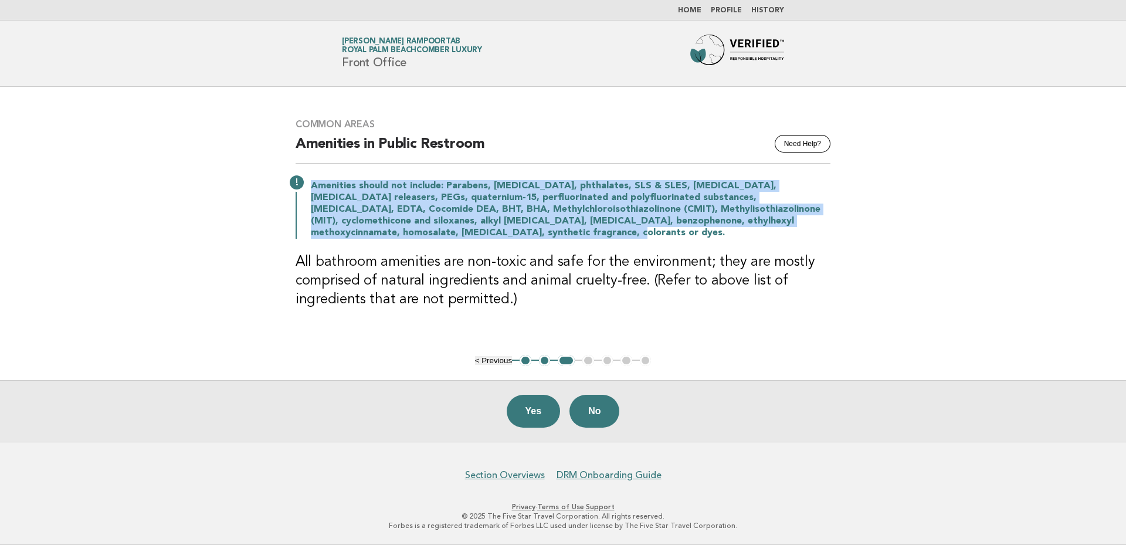
drag, startPoint x: 395, startPoint y: 234, endPoint x: 457, endPoint y: 226, distance: 62.1
click at [311, 189] on p "Amenities should not include: Parabens, [MEDICAL_DATA], phthalates, SLS & SLES,…" at bounding box center [571, 209] width 520 height 59
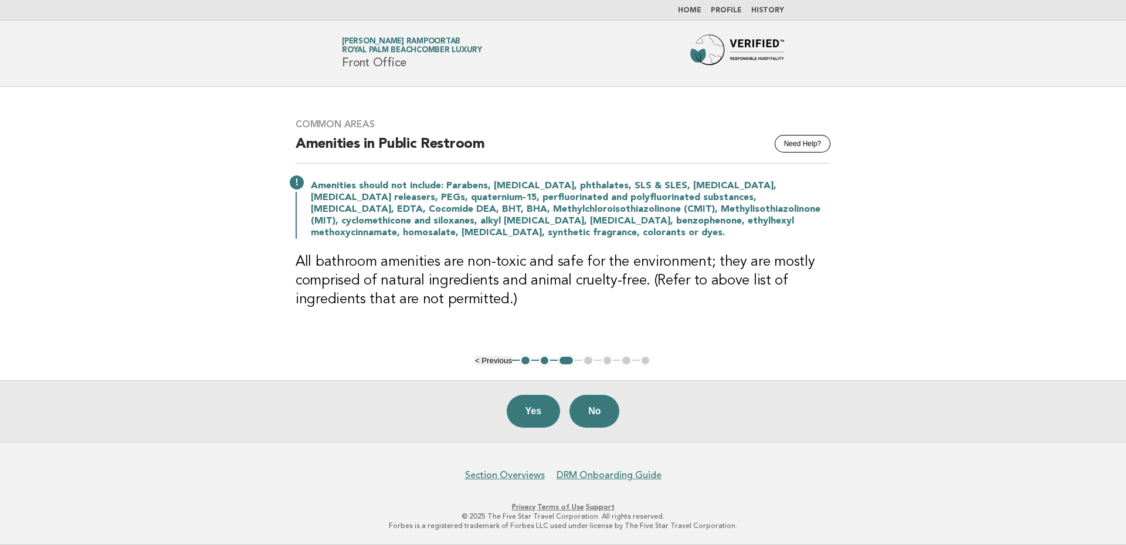
click at [574, 253] on h3 "All bathroom amenities are non-toxic and safe for the environment; they are mos…" at bounding box center [563, 281] width 535 height 56
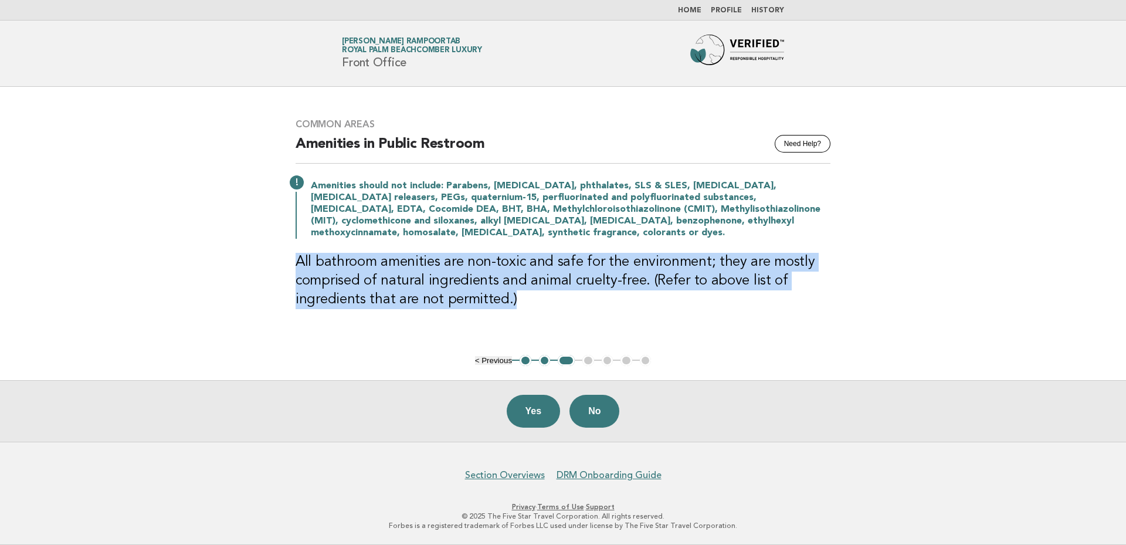
drag, startPoint x: 524, startPoint y: 300, endPoint x: 444, endPoint y: 257, distance: 90.8
click at [294, 263] on div "Common Areas Need Help? Amenities in Public Restroom Amenities should not inclu…" at bounding box center [563, 220] width 563 height 233
click at [751, 300] on h3 "All bathroom amenities are non-toxic and safe for the environment; they are mos…" at bounding box center [563, 281] width 535 height 56
